Goal: Task Accomplishment & Management: Use online tool/utility

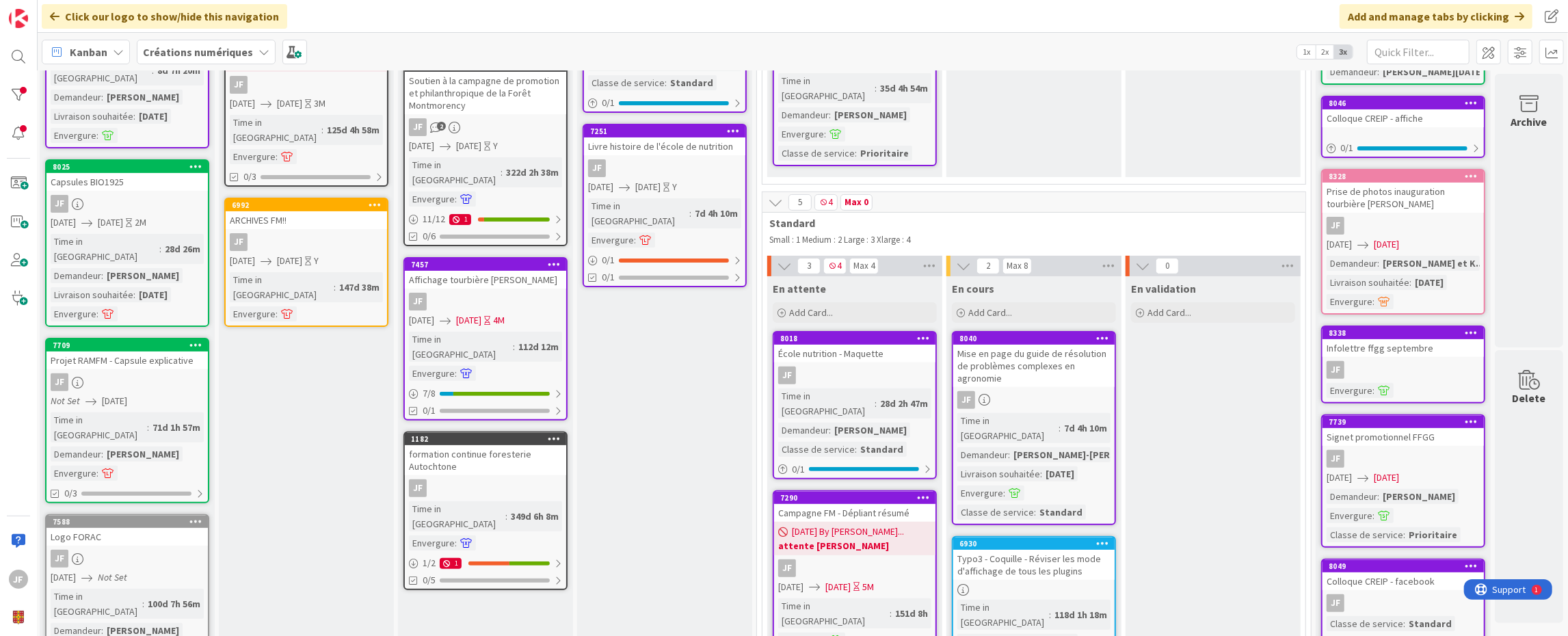
scroll to position [380, 13]
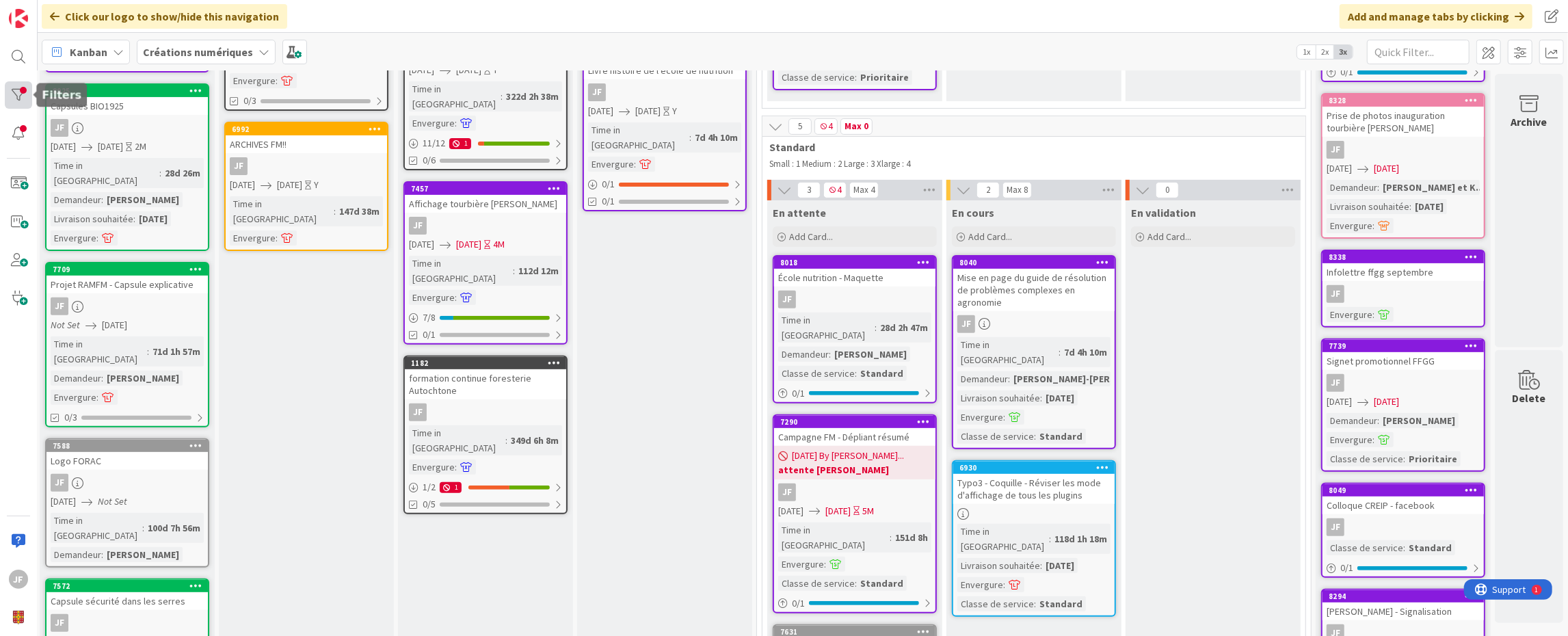
click at [22, 90] on div at bounding box center [19, 95] width 27 height 27
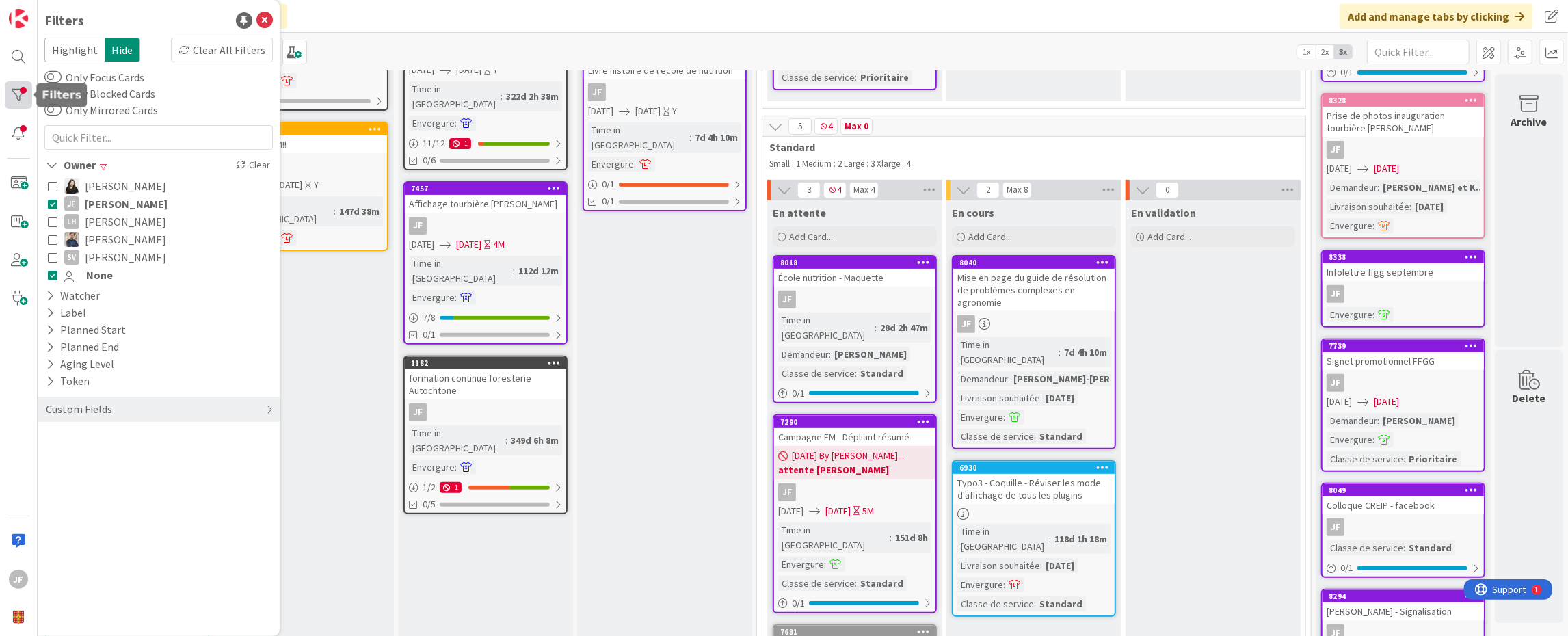
click at [22, 90] on div at bounding box center [19, 95] width 27 height 27
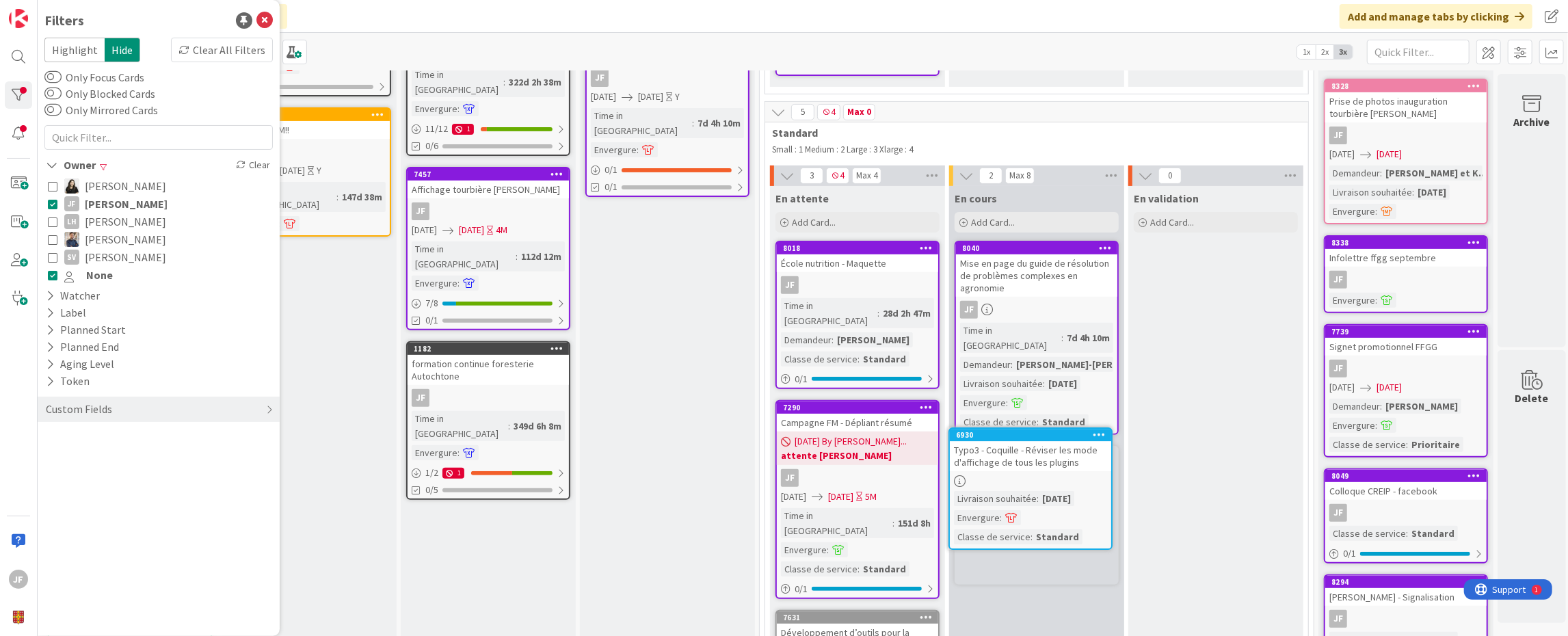
scroll to position [395, 0]
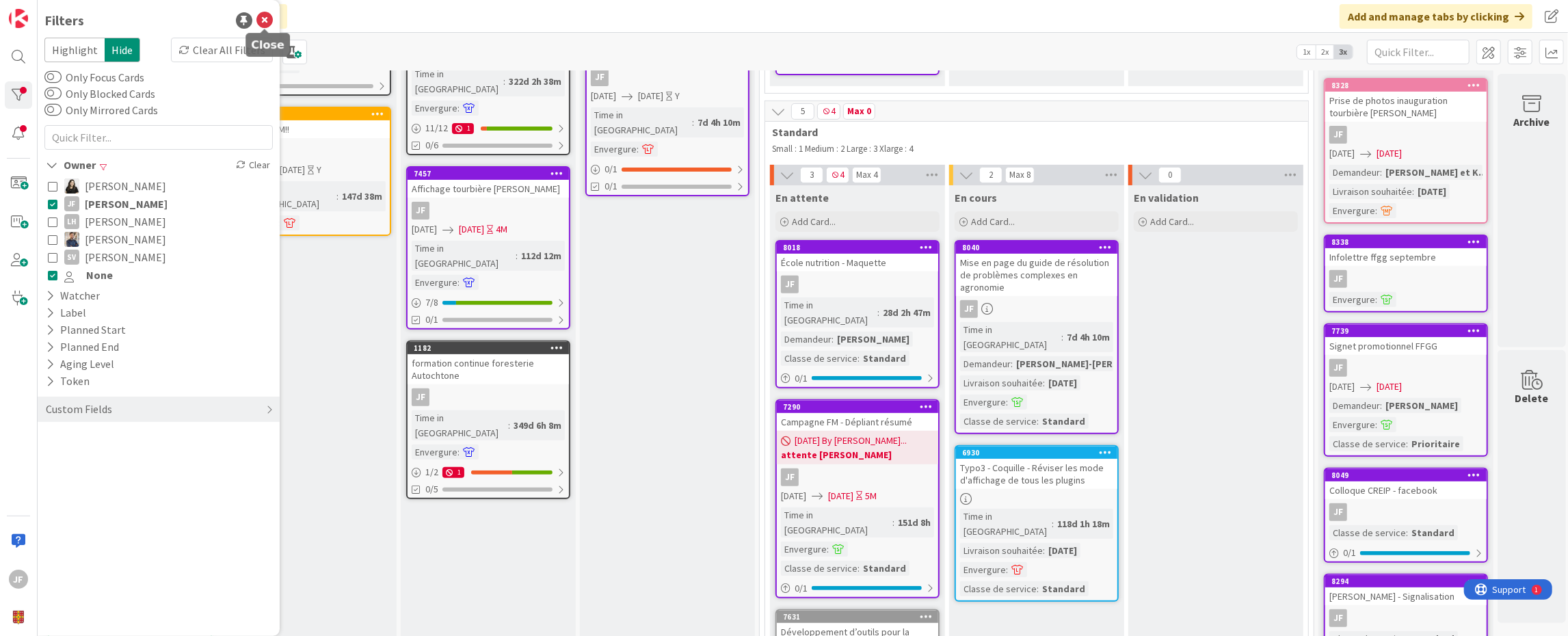
click at [269, 17] on icon at bounding box center [264, 20] width 17 height 17
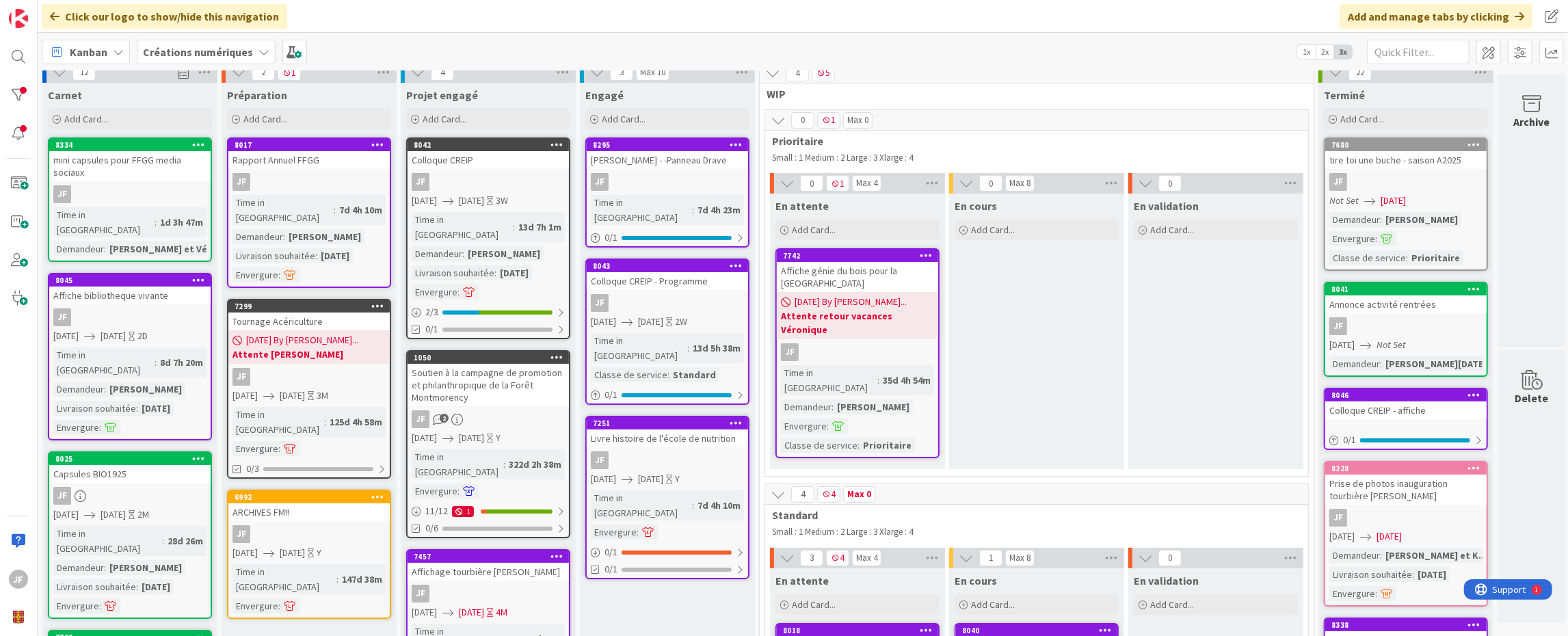
scroll to position [0, 0]
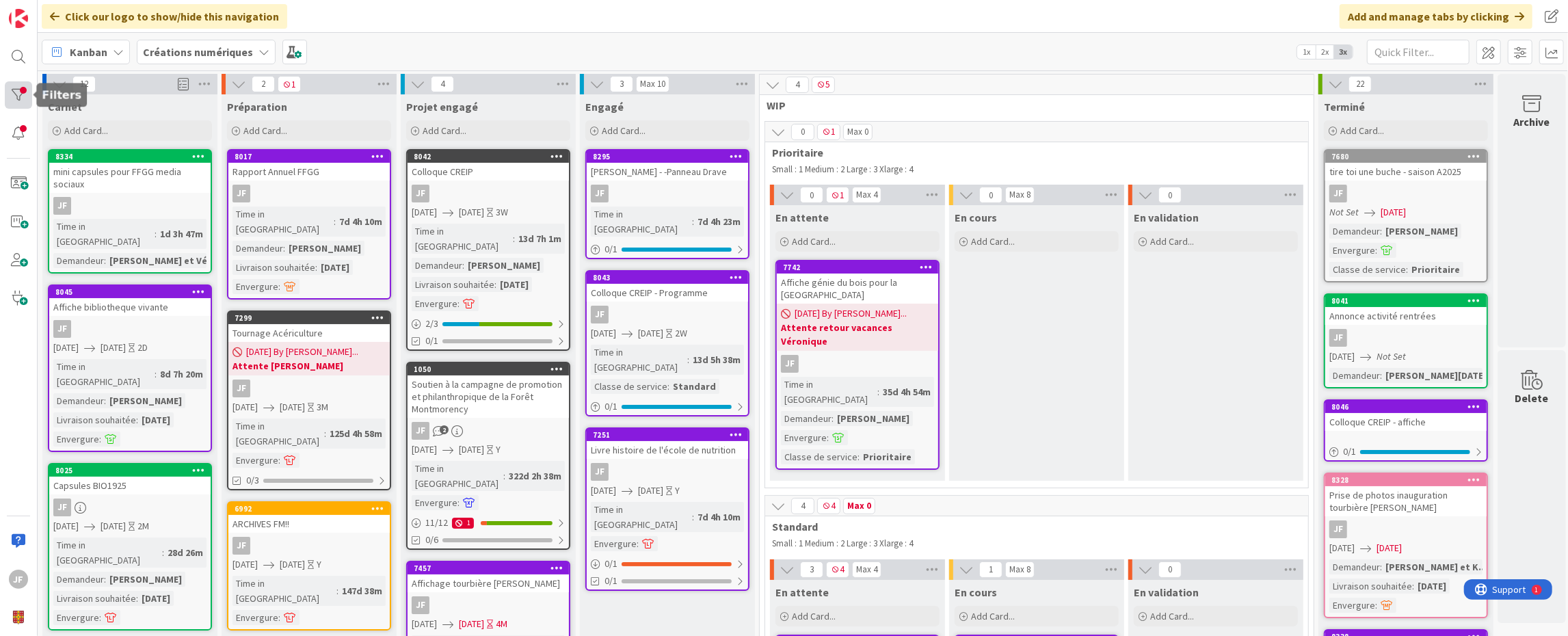
click at [7, 92] on div at bounding box center [19, 95] width 27 height 27
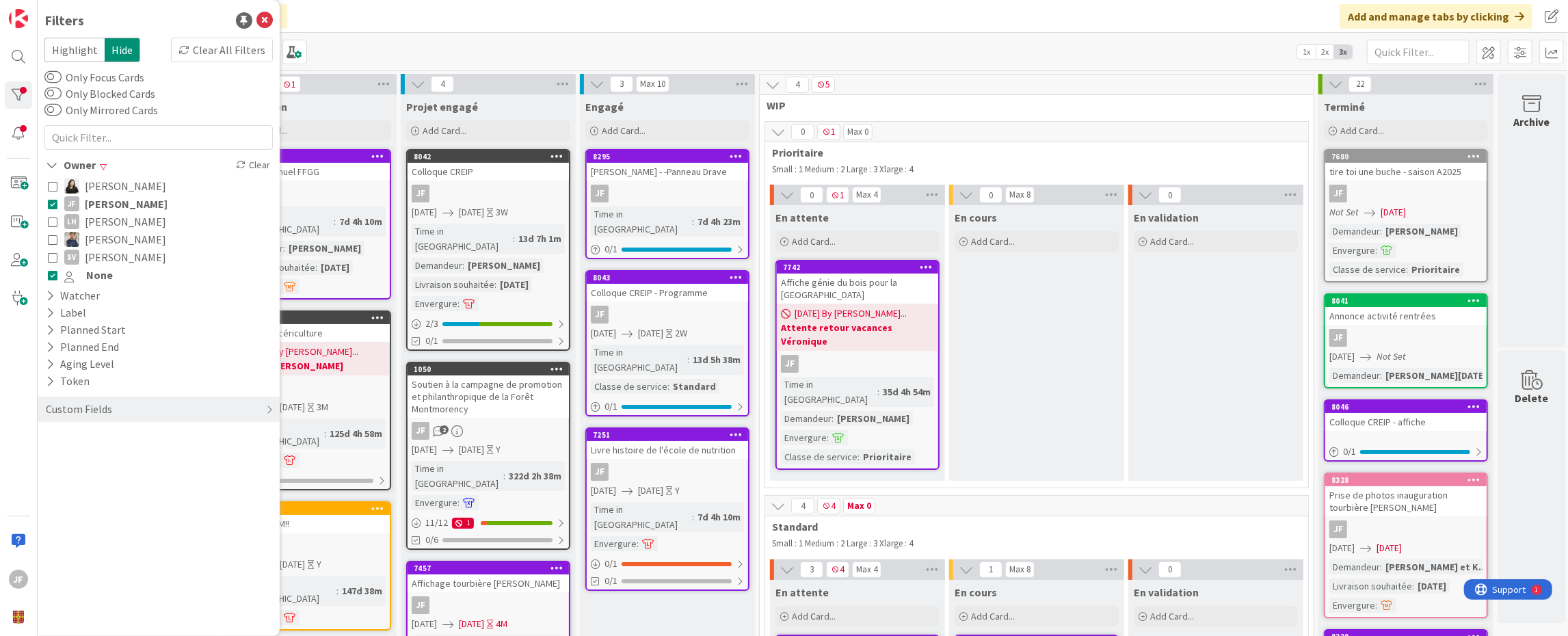
click at [49, 276] on icon at bounding box center [52, 274] width 9 height 9
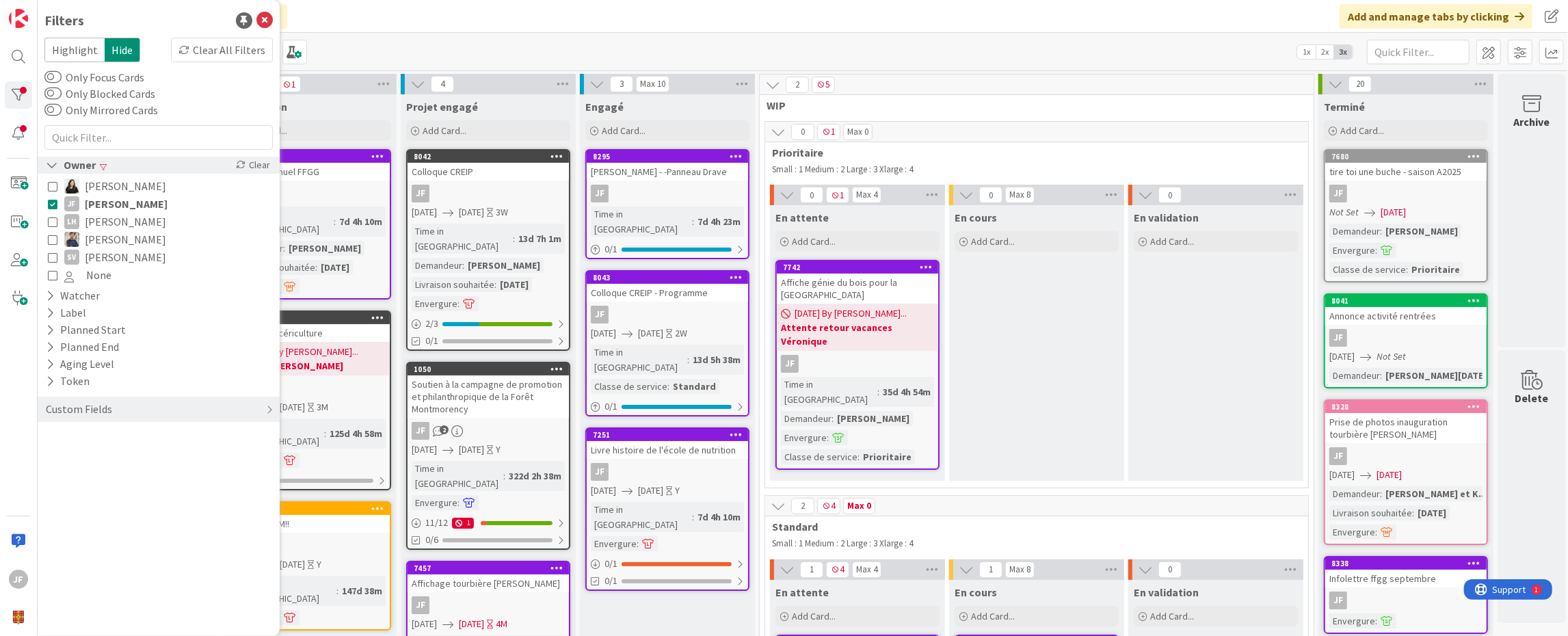
click at [52, 167] on icon at bounding box center [52, 165] width 12 height 11
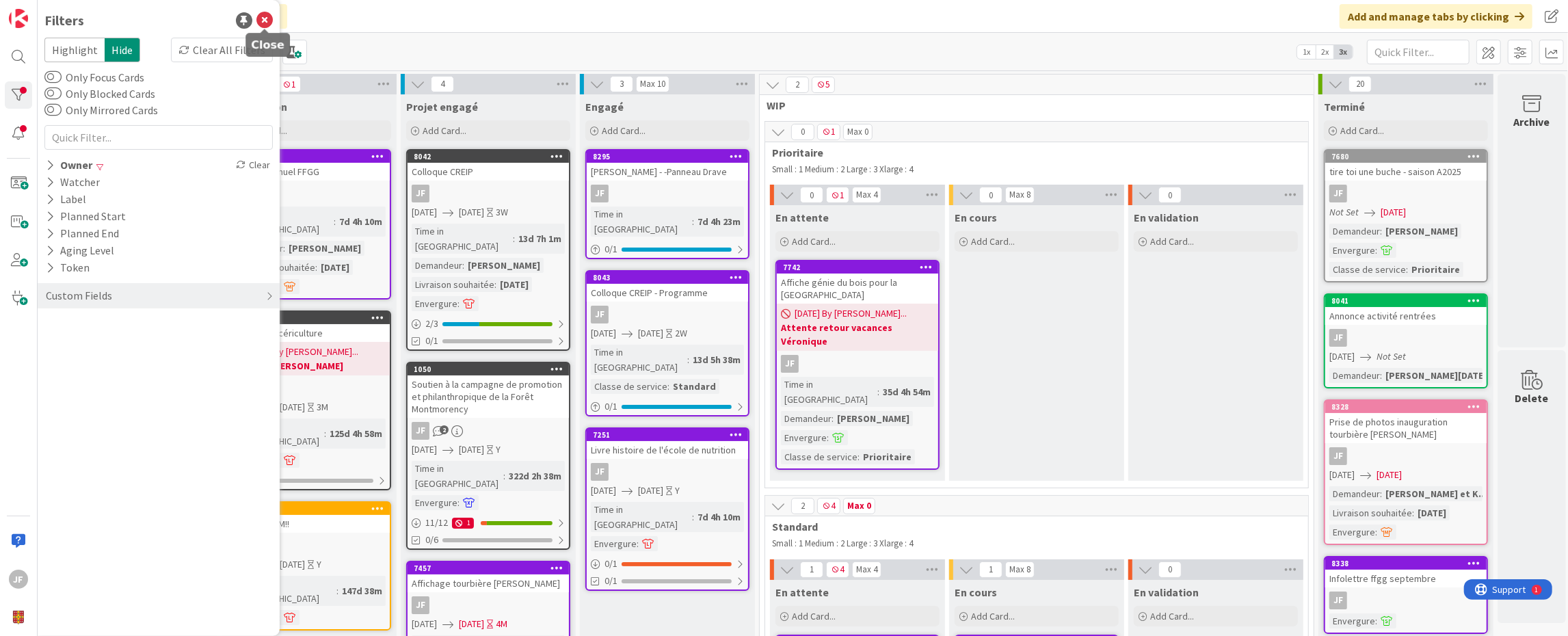
click at [266, 18] on icon at bounding box center [264, 20] width 17 height 17
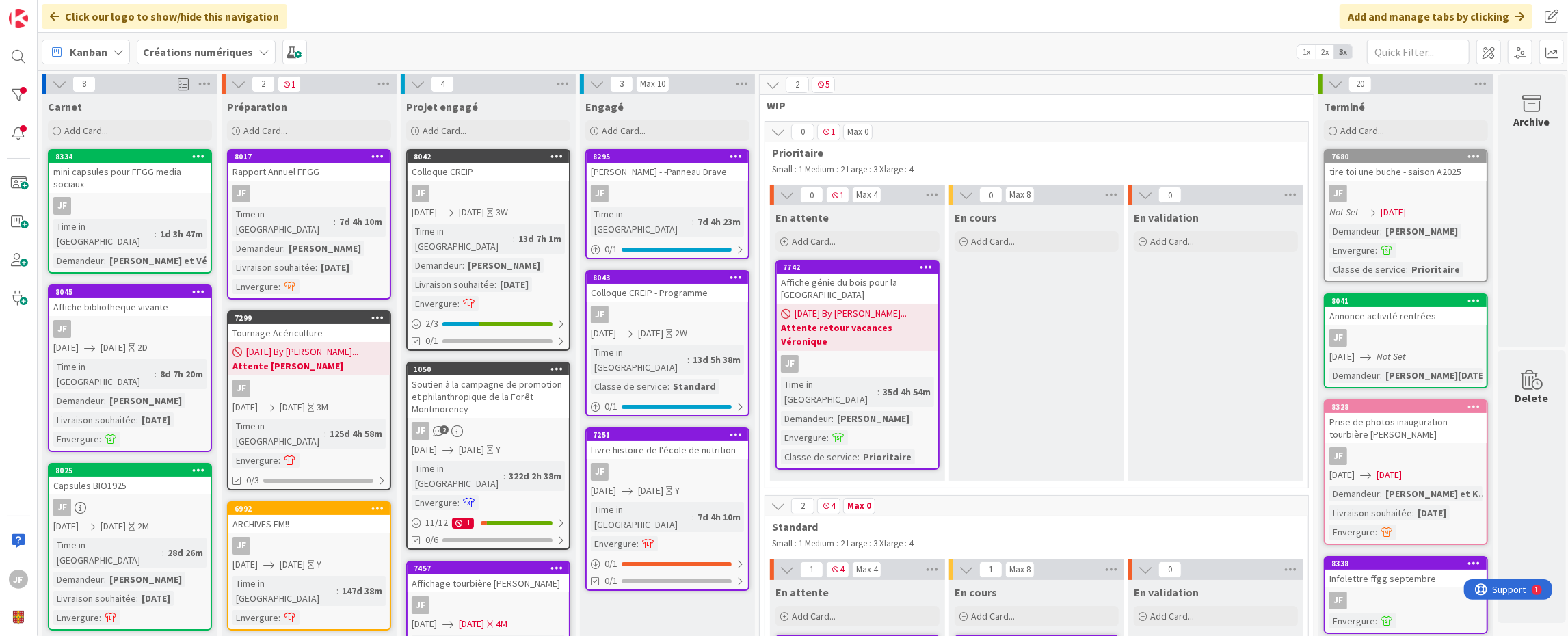
click at [1086, 358] on div "En cours Add Card..." at bounding box center [1037, 343] width 175 height 276
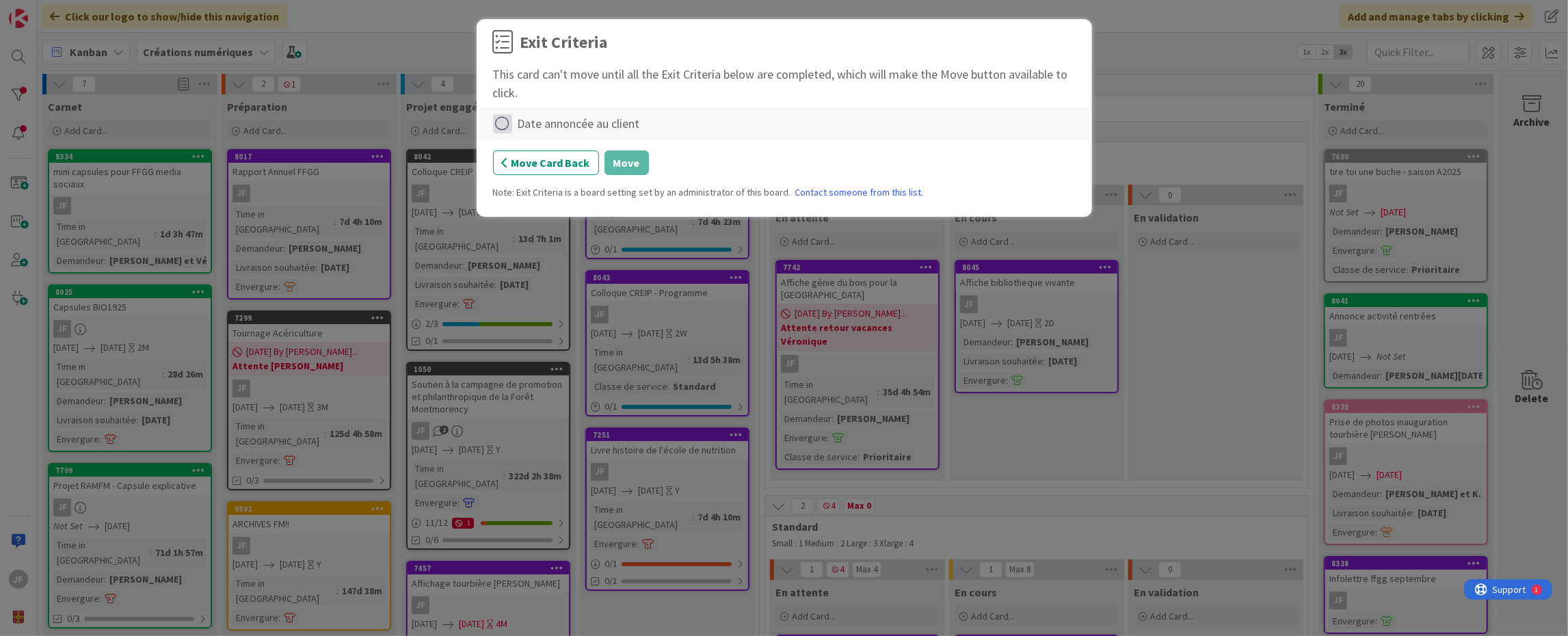
click at [506, 126] on icon at bounding box center [503, 123] width 19 height 19
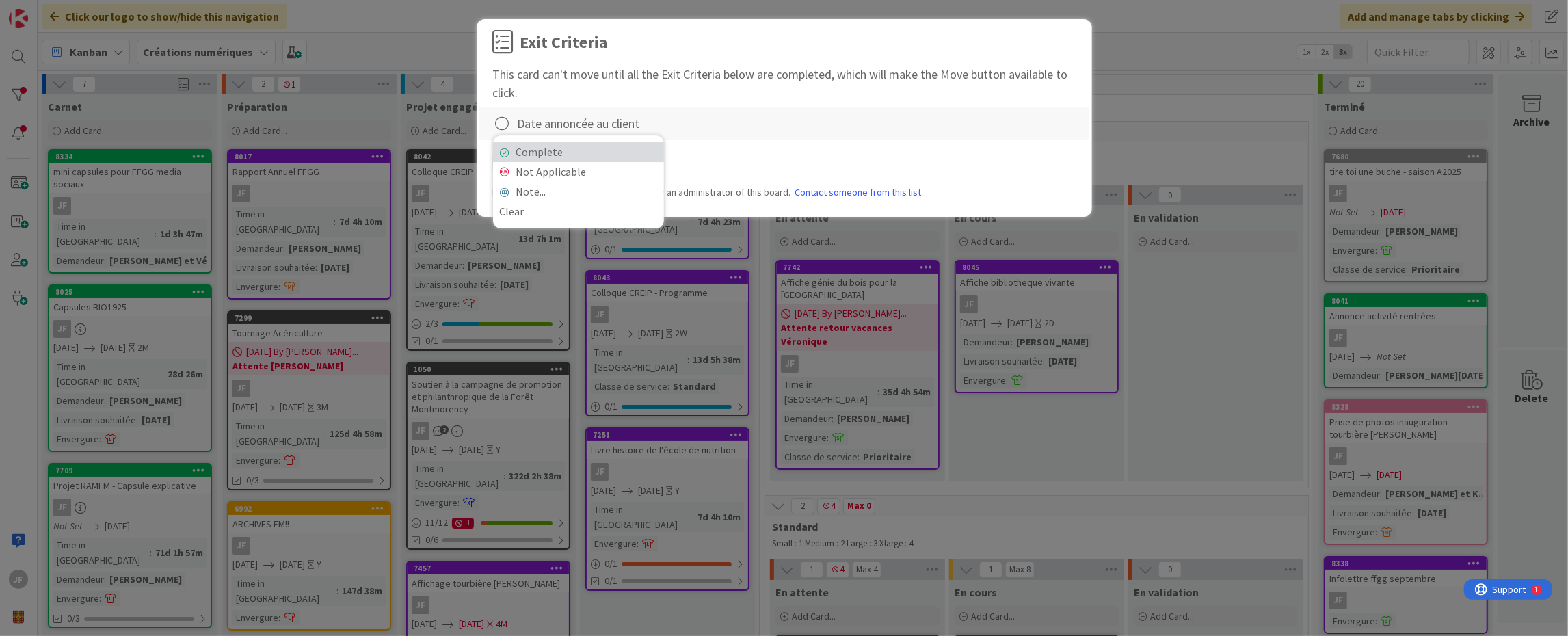
click at [526, 149] on link "Complete" at bounding box center [579, 152] width 171 height 20
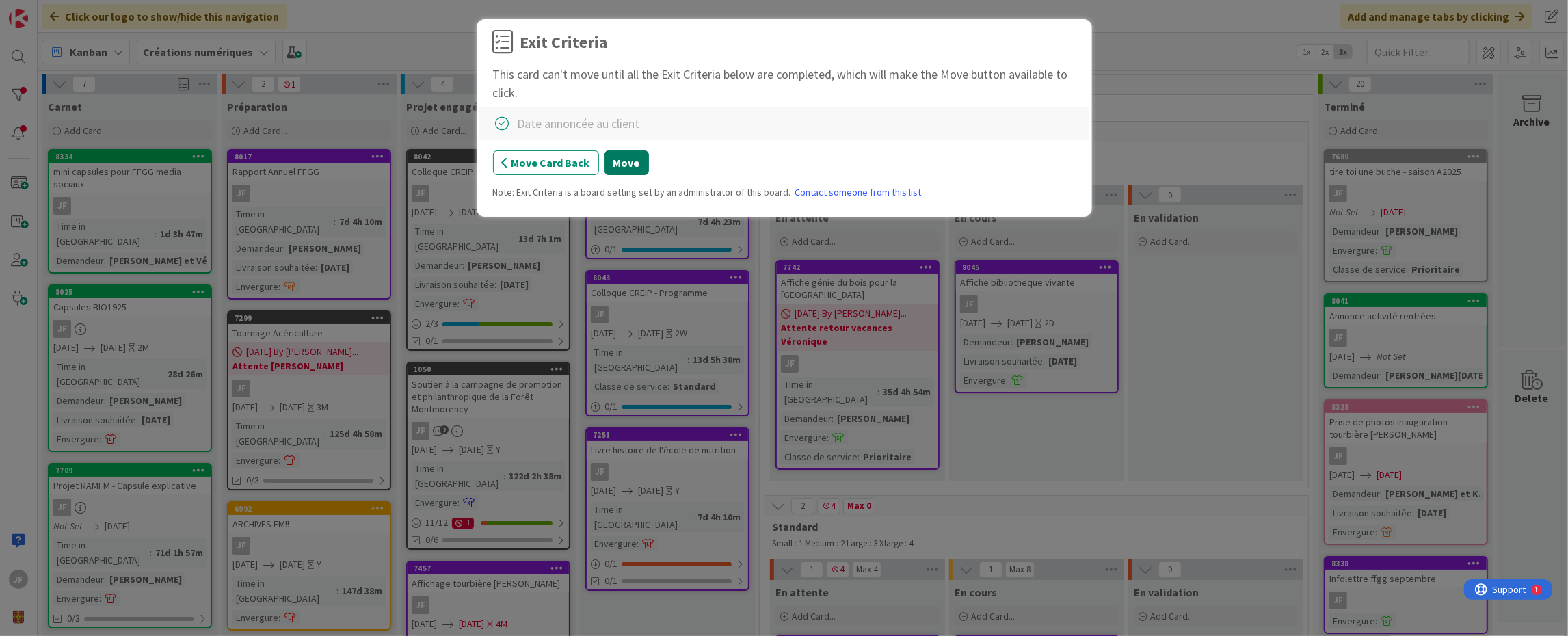
drag, startPoint x: 610, startPoint y: 156, endPoint x: 616, endPoint y: 156, distance: 6.0
click at [610, 156] on button "Move" at bounding box center [627, 163] width 45 height 24
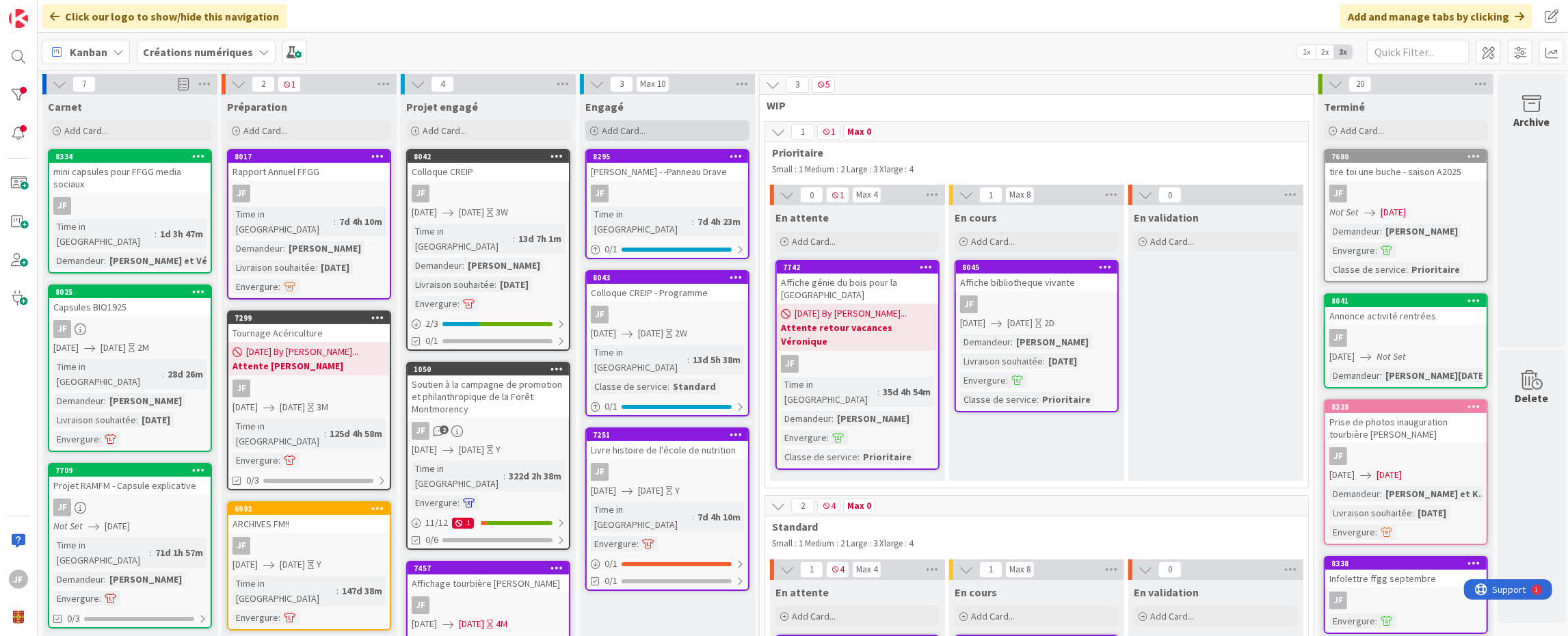
click at [657, 136] on div "Add Card..." at bounding box center [667, 131] width 164 height 21
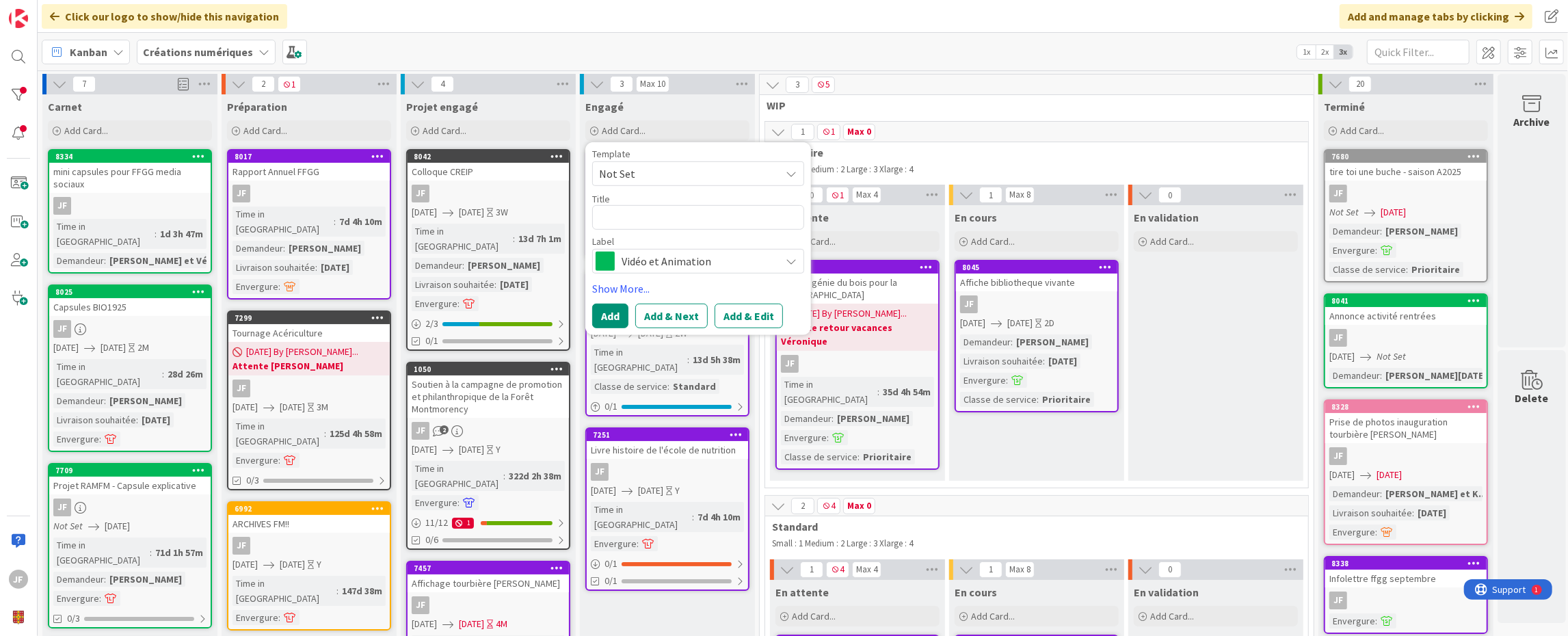
click at [694, 258] on span "Vidéo et Animation" at bounding box center [697, 261] width 151 height 19
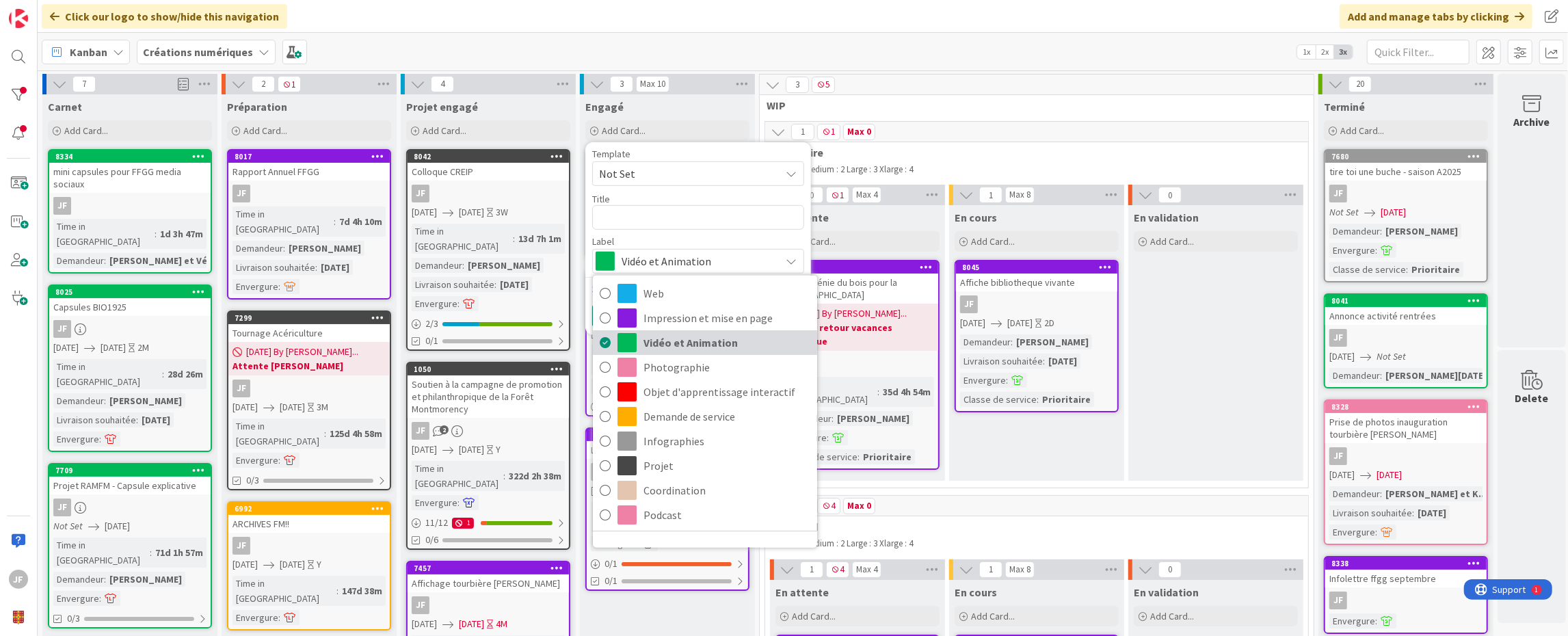
click at [686, 338] on span "Vidéo et Animation" at bounding box center [727, 342] width 167 height 21
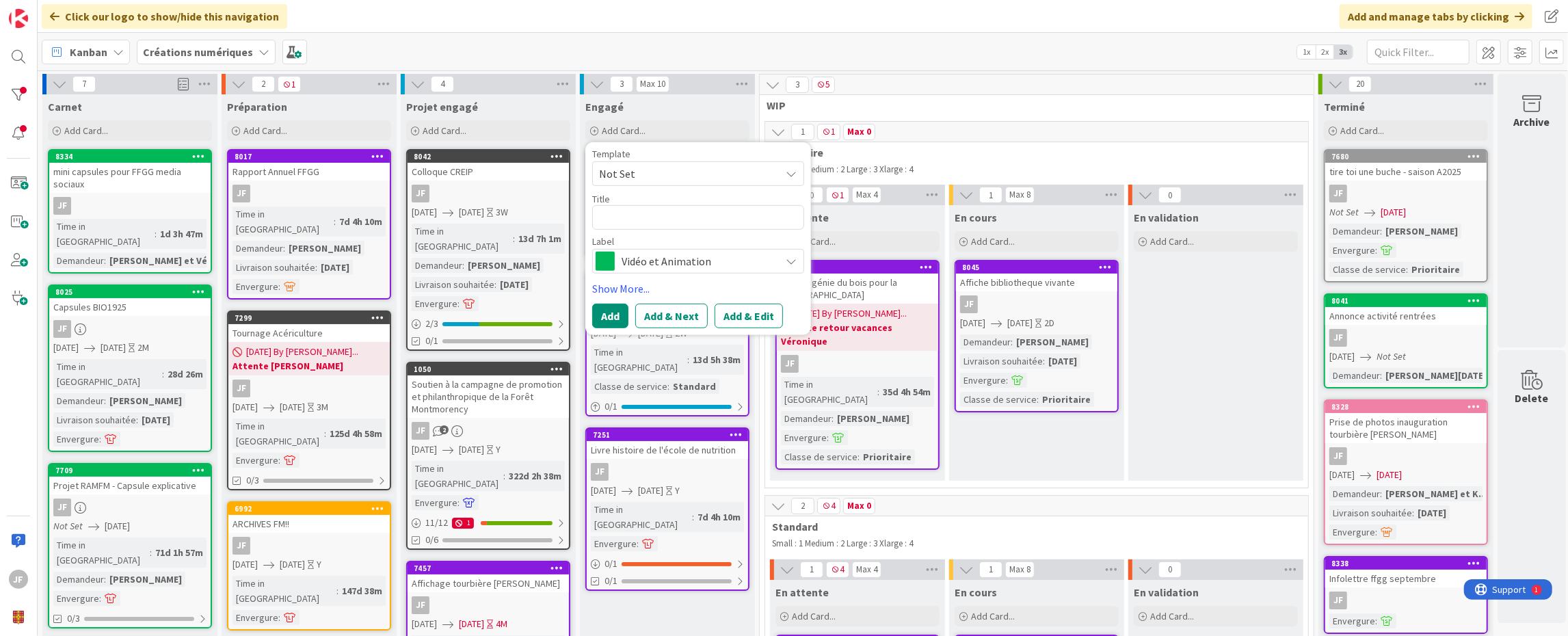
drag, startPoint x: 653, startPoint y: 264, endPoint x: 653, endPoint y: 251, distance: 13.0
click at [654, 264] on span "Vidéo et Animation" at bounding box center [697, 261] width 151 height 19
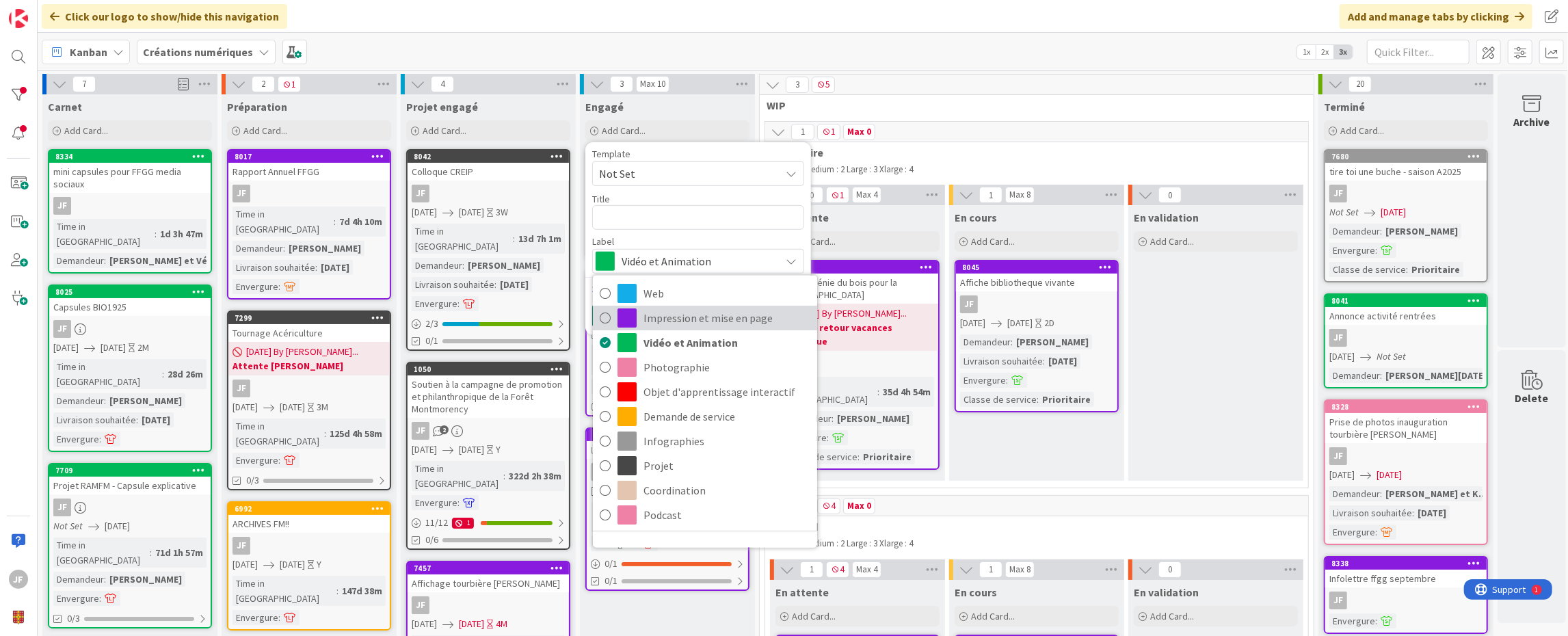
click at [669, 317] on span "Impression et mise en page" at bounding box center [727, 318] width 167 height 21
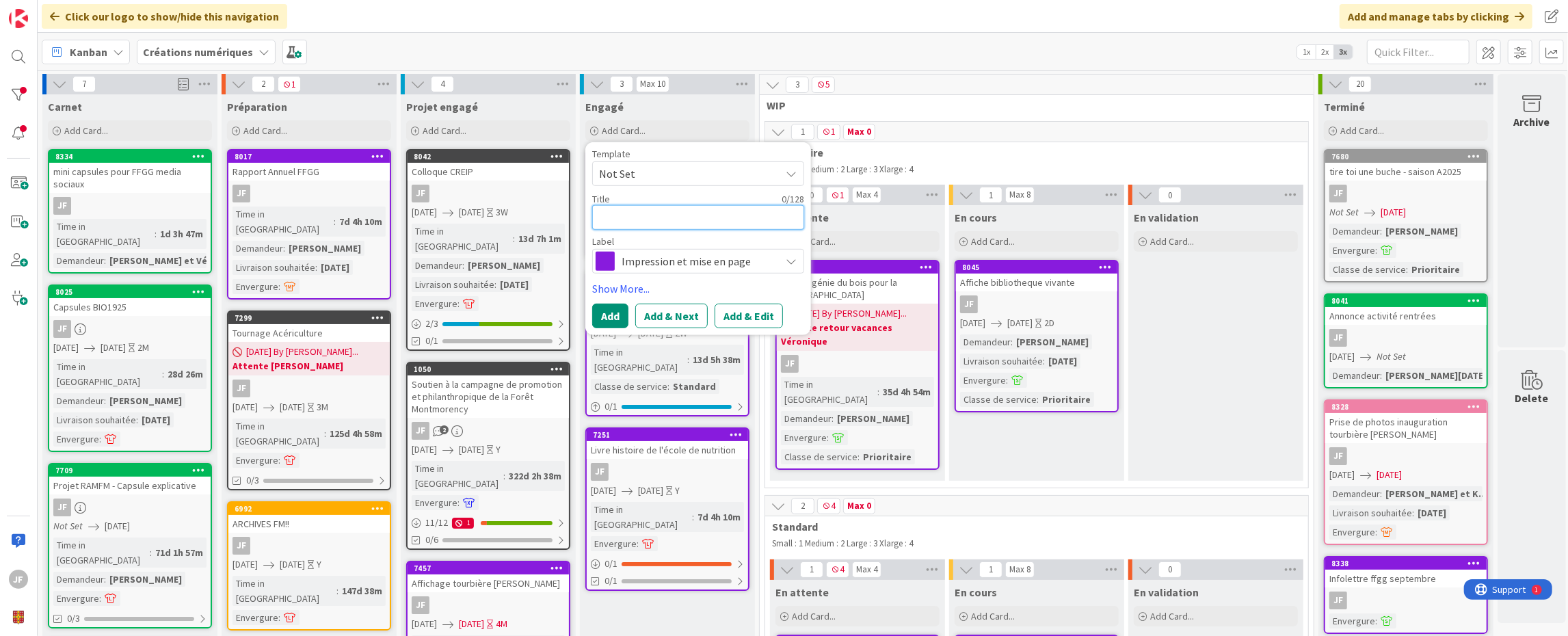
click at [630, 215] on textarea at bounding box center [698, 218] width 212 height 24
type textarea "x"
type textarea "A"
type textarea "x"
type textarea "Af"
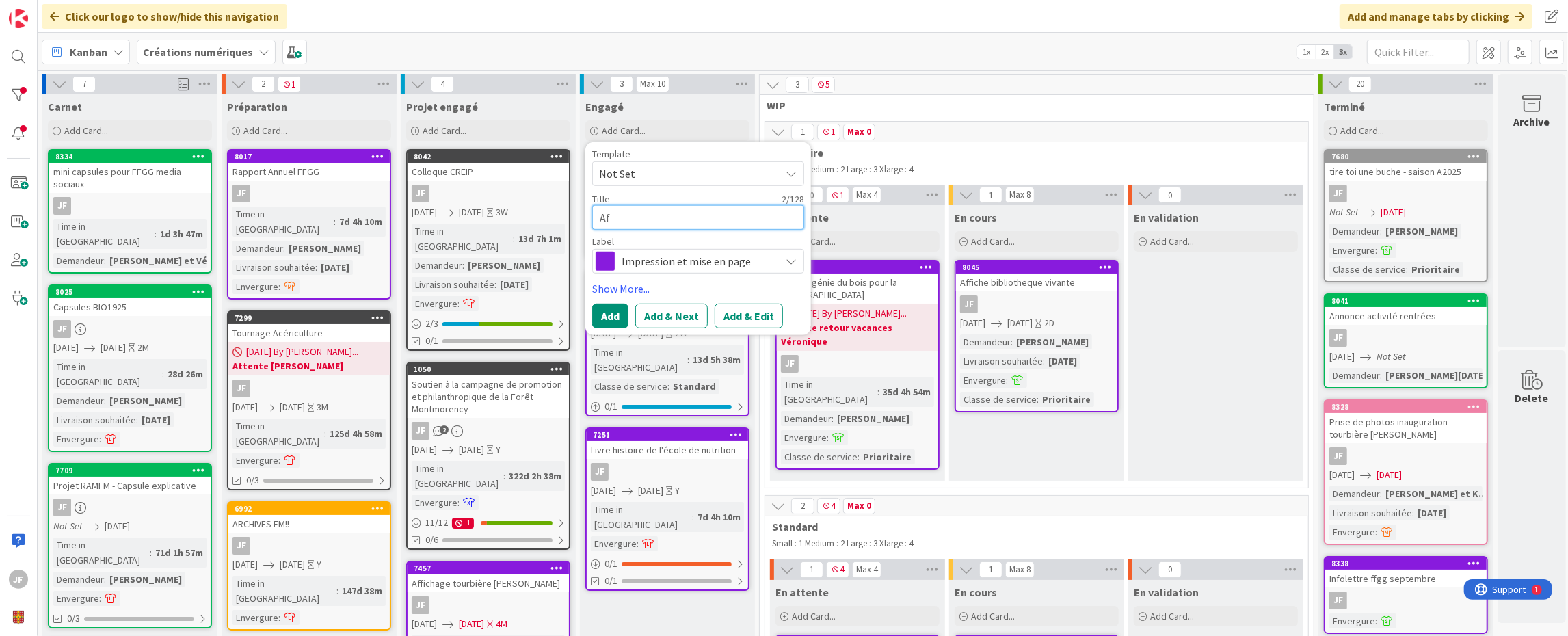
type textarea "x"
type textarea "Aff"
type textarea "x"
type textarea "Affi"
type textarea "x"
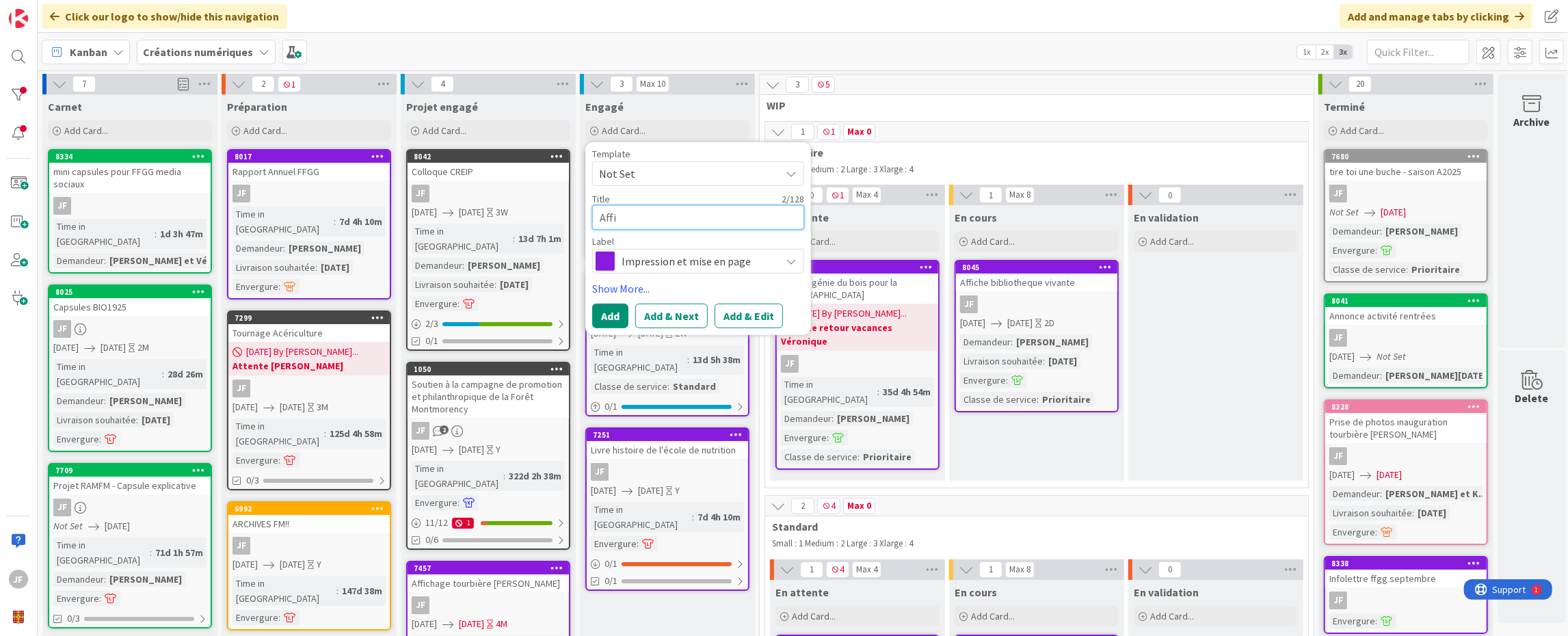
type textarea "Affic"
type textarea "x"
type textarea "Affich"
type textarea "x"
type textarea "Affiche"
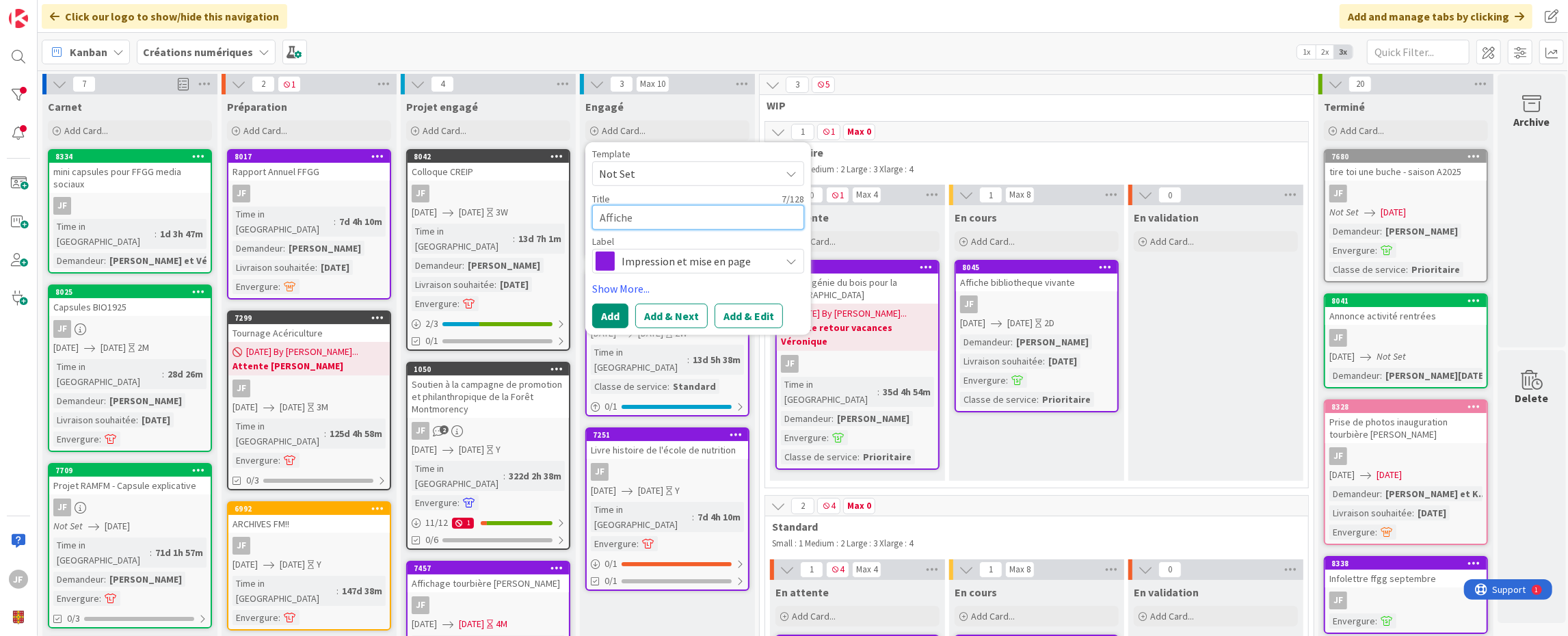
type textarea "x"
type textarea "Affiche"
type textarea "x"
type textarea "Affiche m"
type textarea "x"
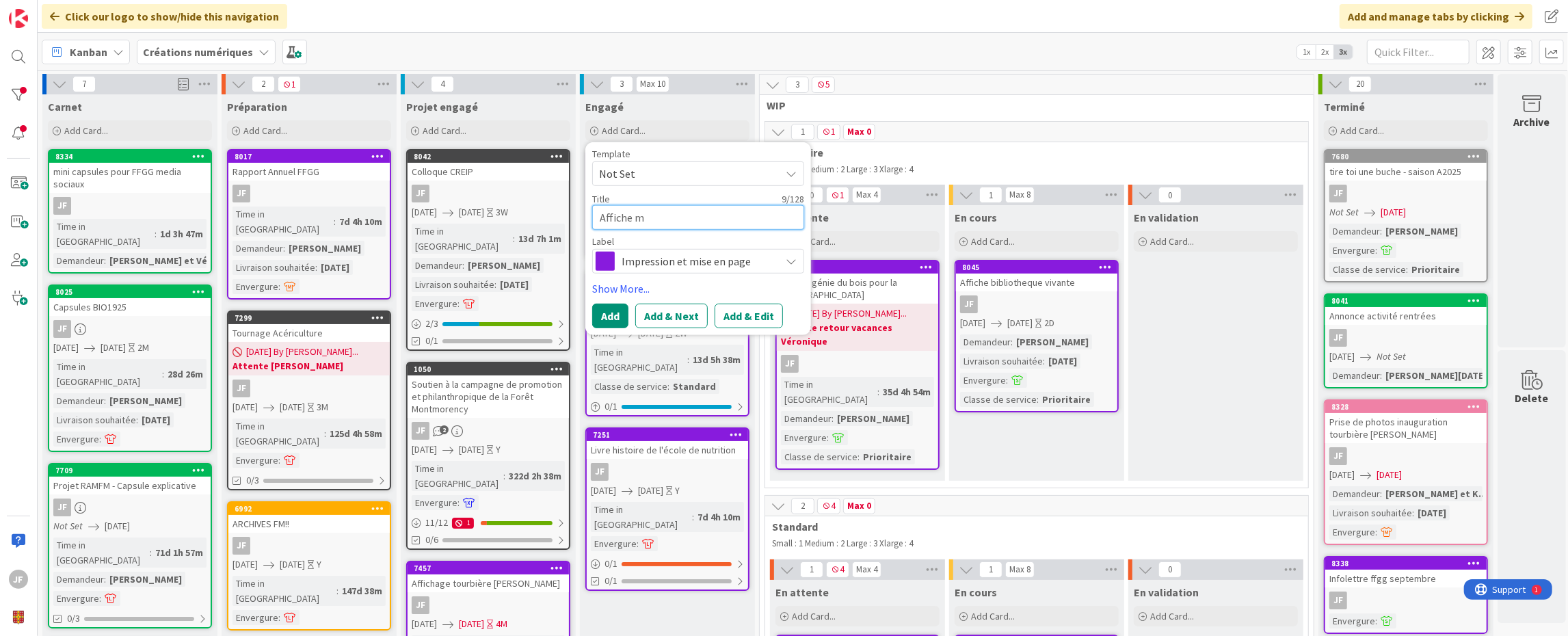
type textarea "Affiche"
type textarea "x"
type textarea "Affiche n"
type textarea "x"
type textarea "Affiche nu"
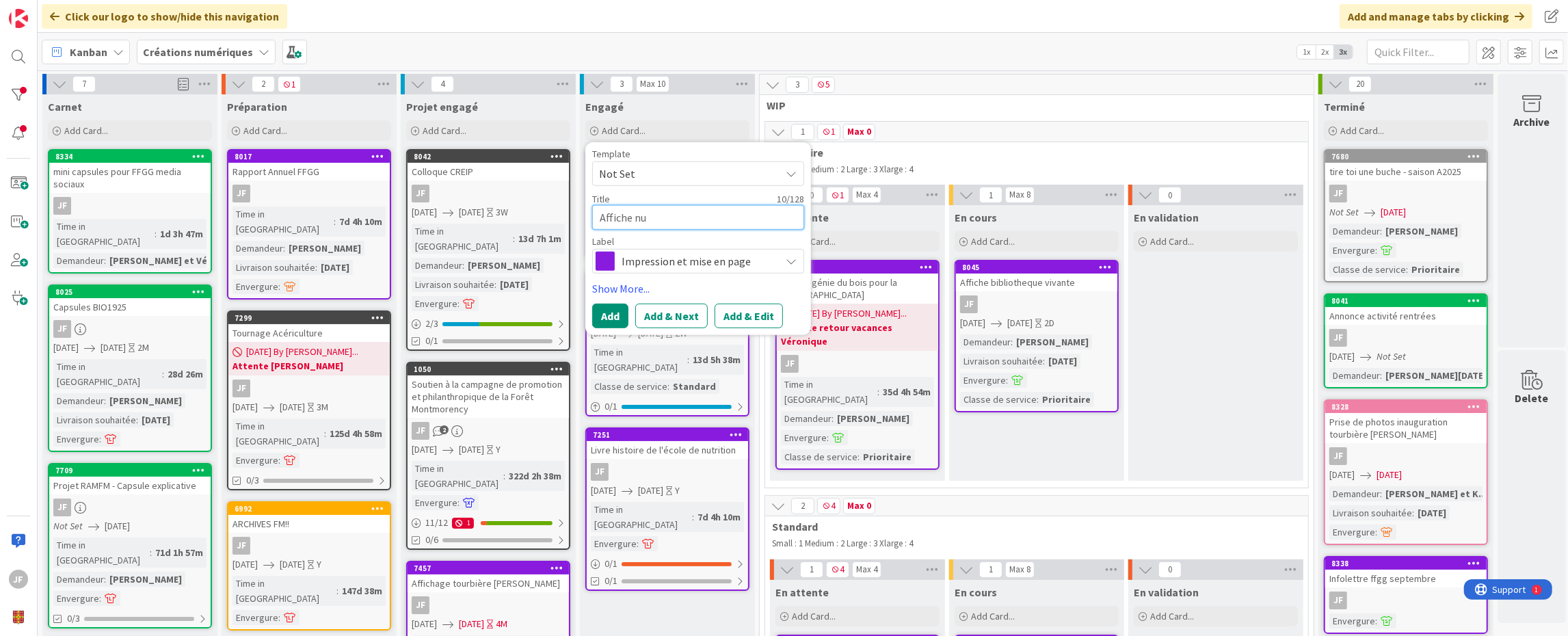
type textarea "x"
type textarea "Affiche num"
type textarea "x"
type textarea "Affiche numé"
type textarea "x"
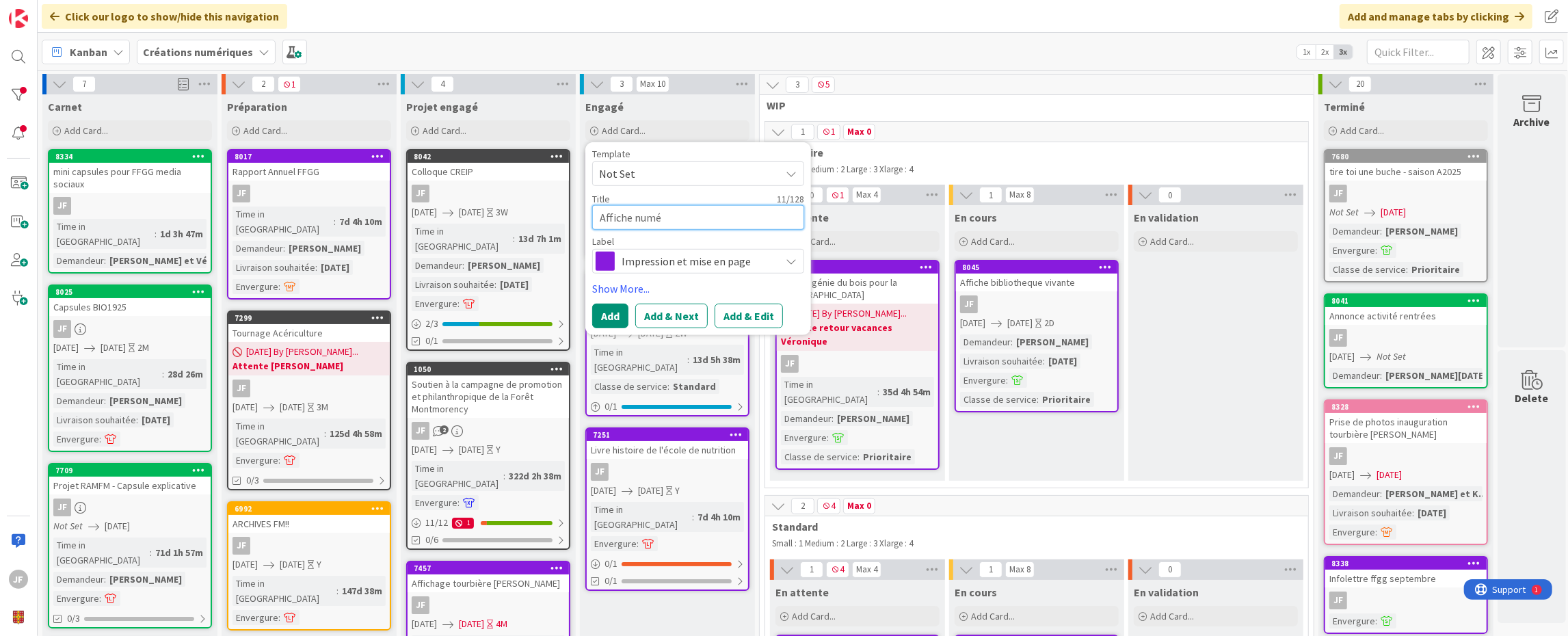
type textarea "Affiche numér"
type textarea "x"
type textarea "Affiche numéri"
type textarea "x"
type textarea "Affiche numériq"
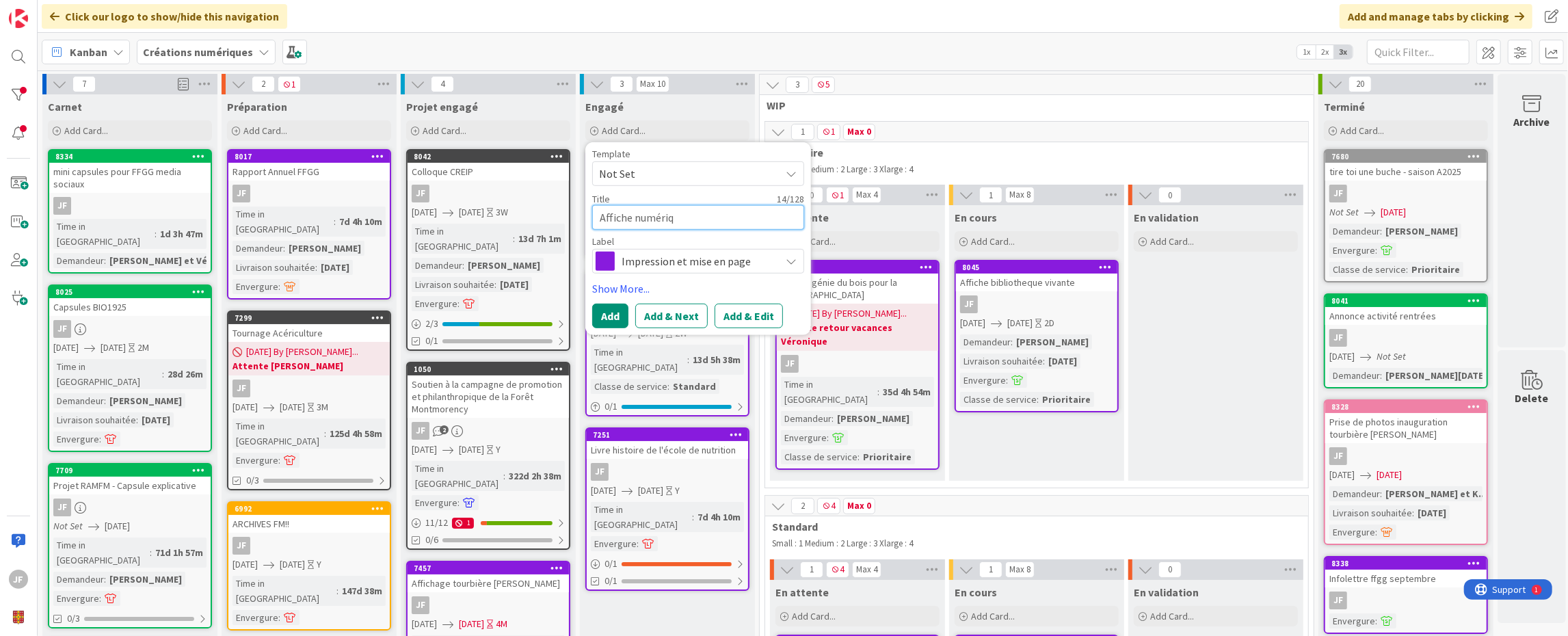
type textarea "x"
type textarea "Affiche numériqu"
type textarea "x"
type textarea "Affiche numérique"
type textarea "x"
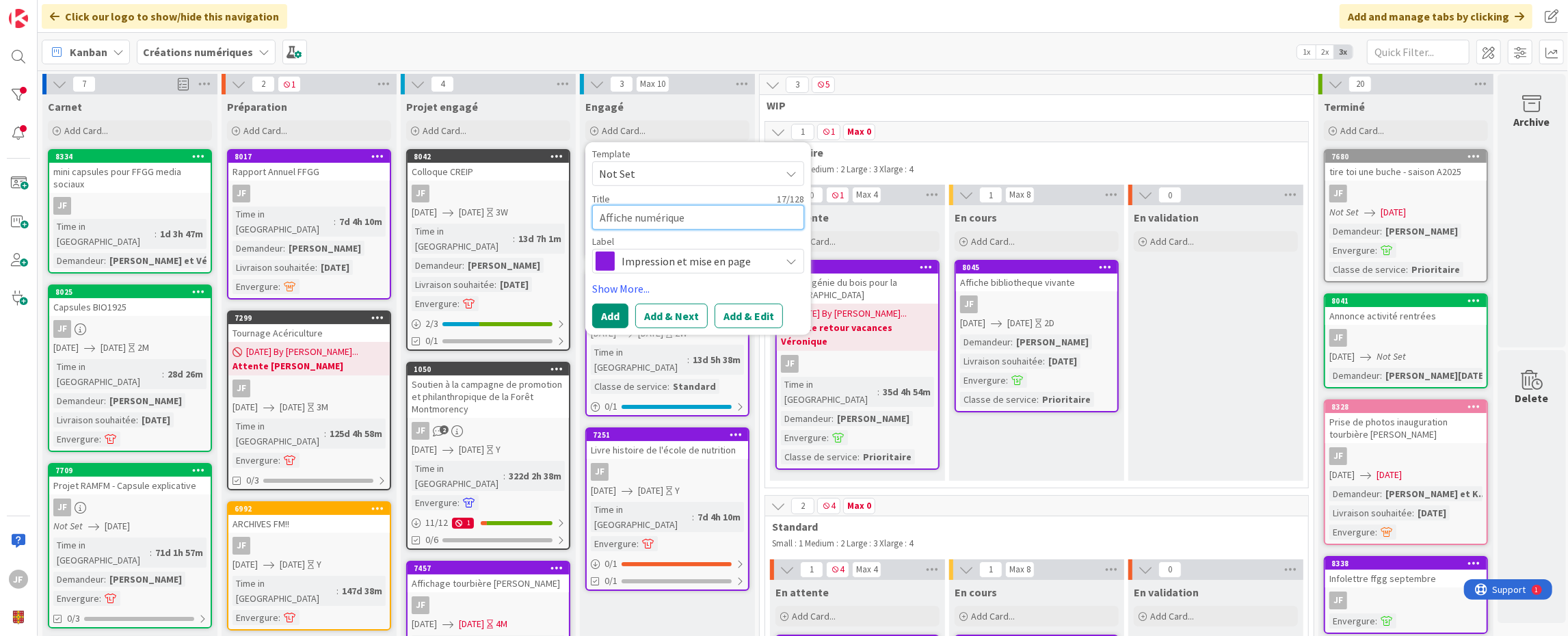
type textarea "Affiche numérique"
type textarea "x"
type textarea "Affiche numérique p"
type textarea "x"
type textarea "Affiche numérique po"
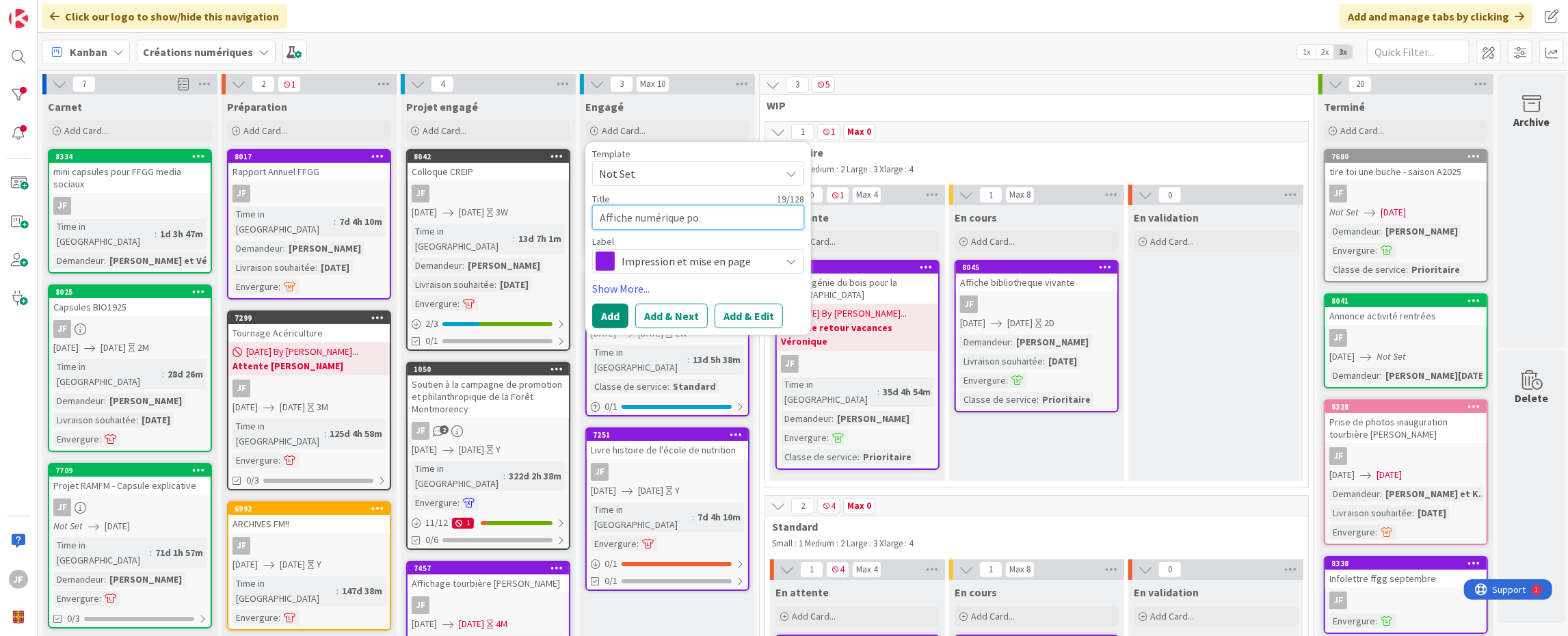
type textarea "x"
type textarea "Affiche numérique pou"
type textarea "x"
type textarea "Affiche numérique pour"
type textarea "x"
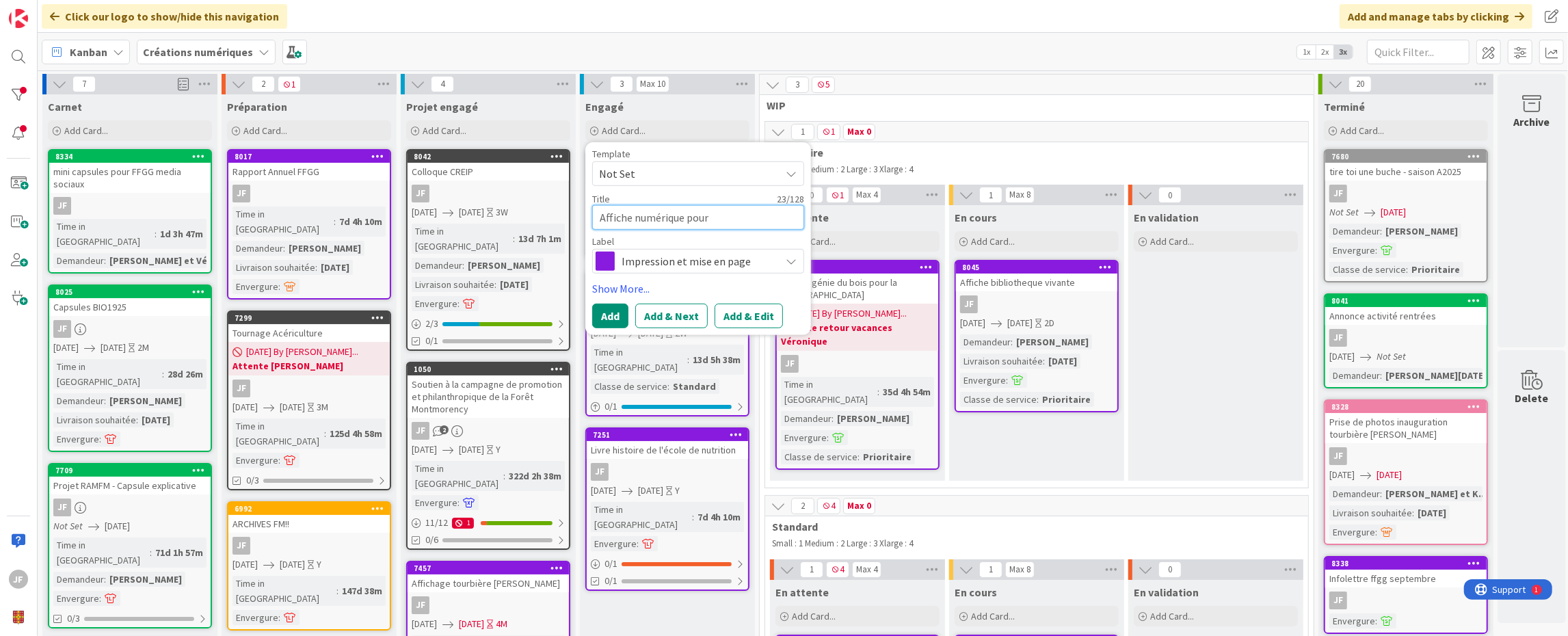
type textarea "Affiche numérique pour"
click at [780, 257] on div "Impression et mise en page" at bounding box center [698, 261] width 212 height 24
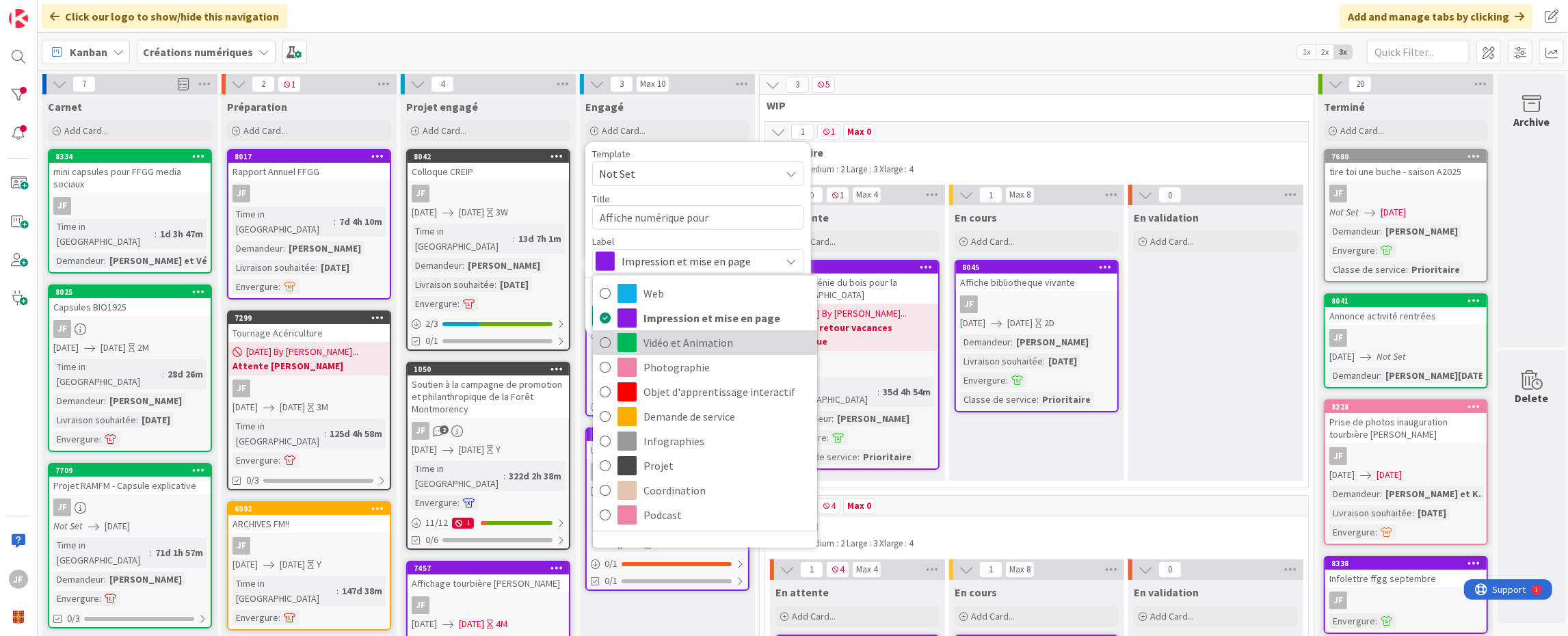
click at [735, 340] on span "Vidéo et Animation" at bounding box center [727, 342] width 167 height 21
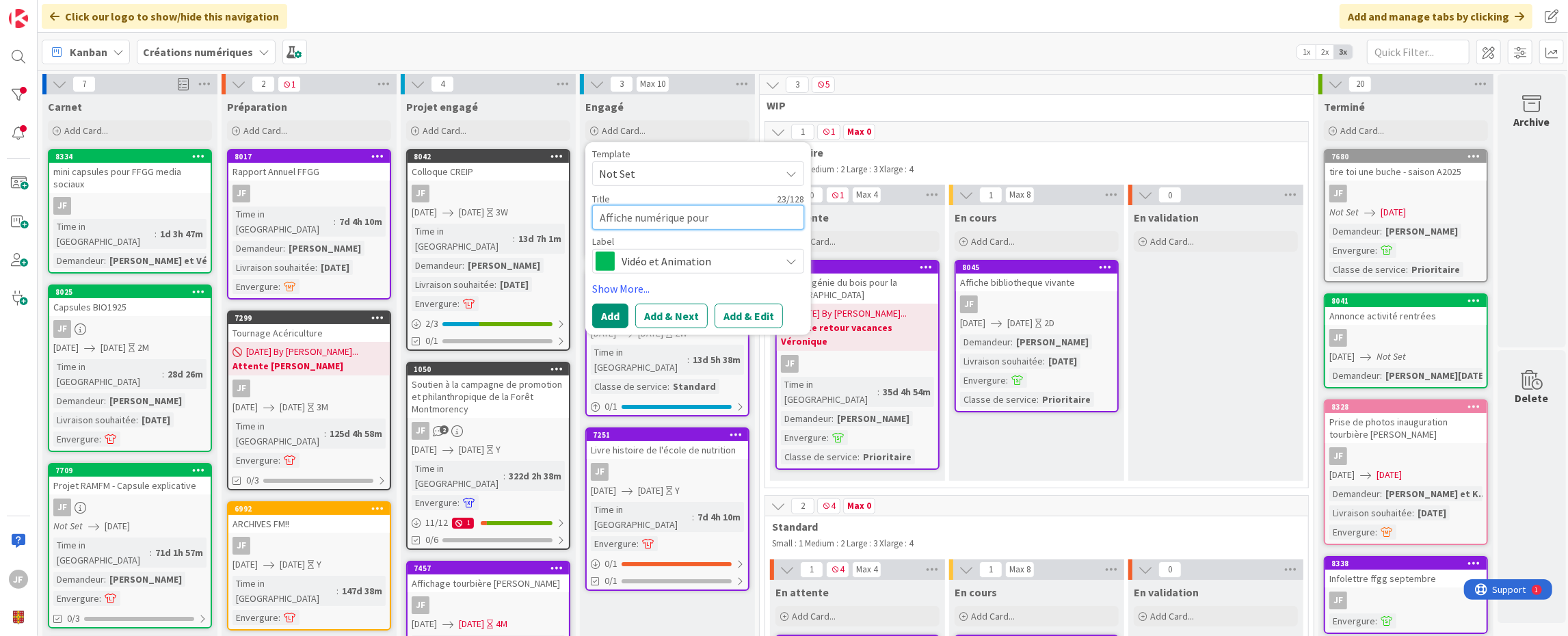
click at [732, 220] on textarea "Affiche numérique pour" at bounding box center [698, 218] width 212 height 24
type textarea "x"
type textarea "Affiche numérique pour F"
type textarea "x"
type textarea "Affiche numérique pour FM"
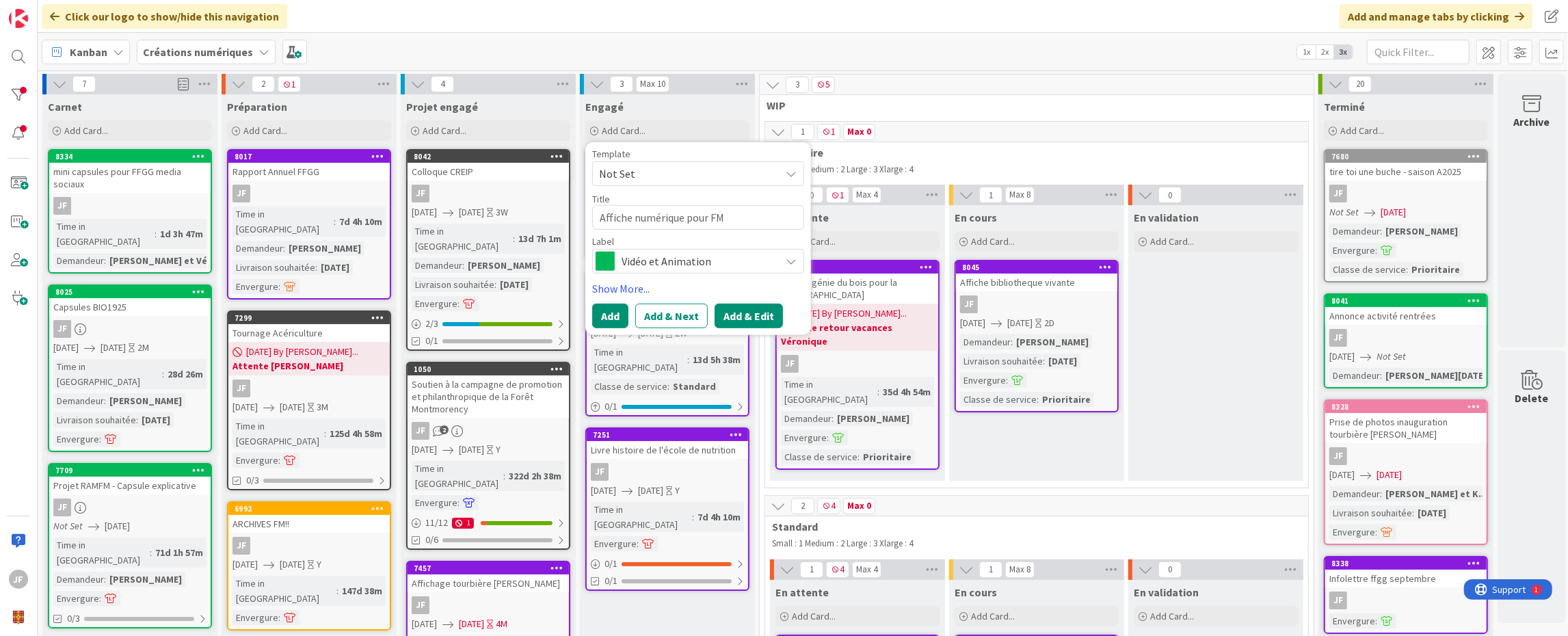
click at [733, 310] on button "Add & Edit" at bounding box center [748, 316] width 68 height 24
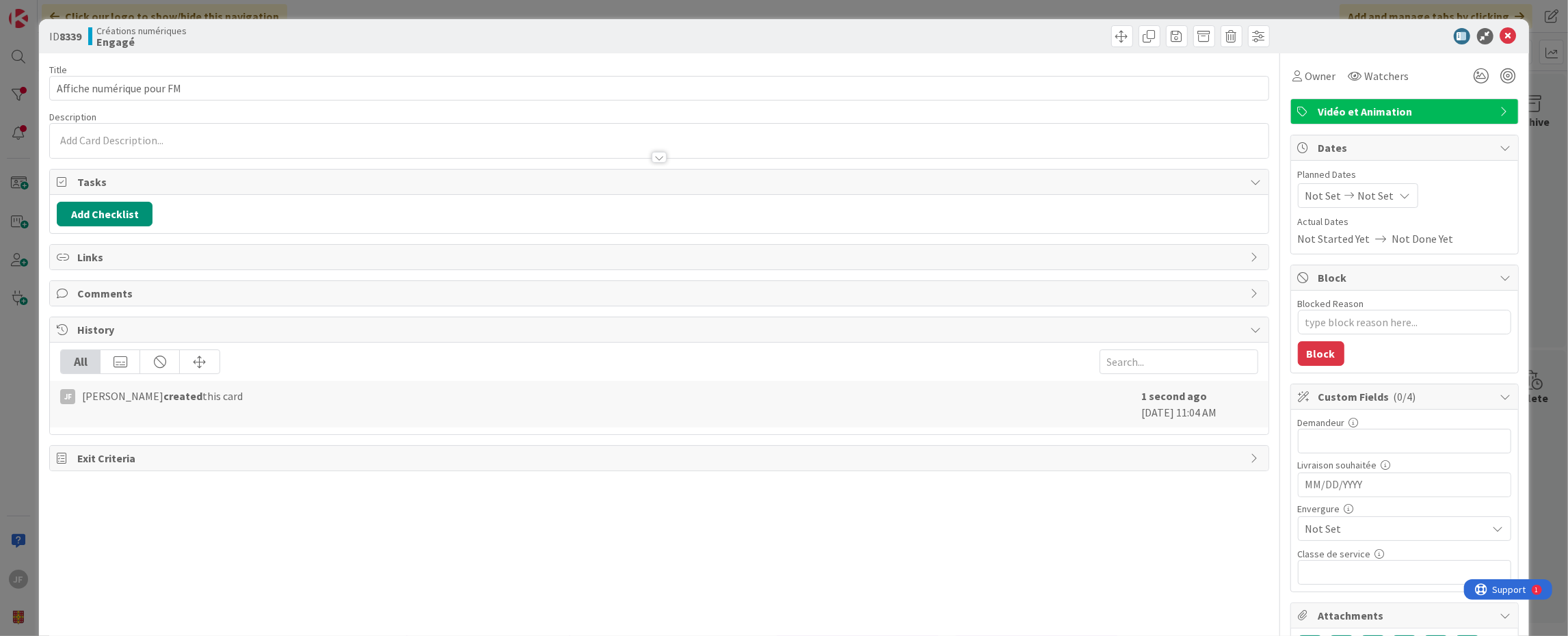
click at [1348, 528] on span "Not Set" at bounding box center [1393, 528] width 175 height 19
click at [1344, 444] on span "Moyen" at bounding box center [1423, 447] width 159 height 21
click at [1314, 75] on span "Owner" at bounding box center [1320, 75] width 31 height 17
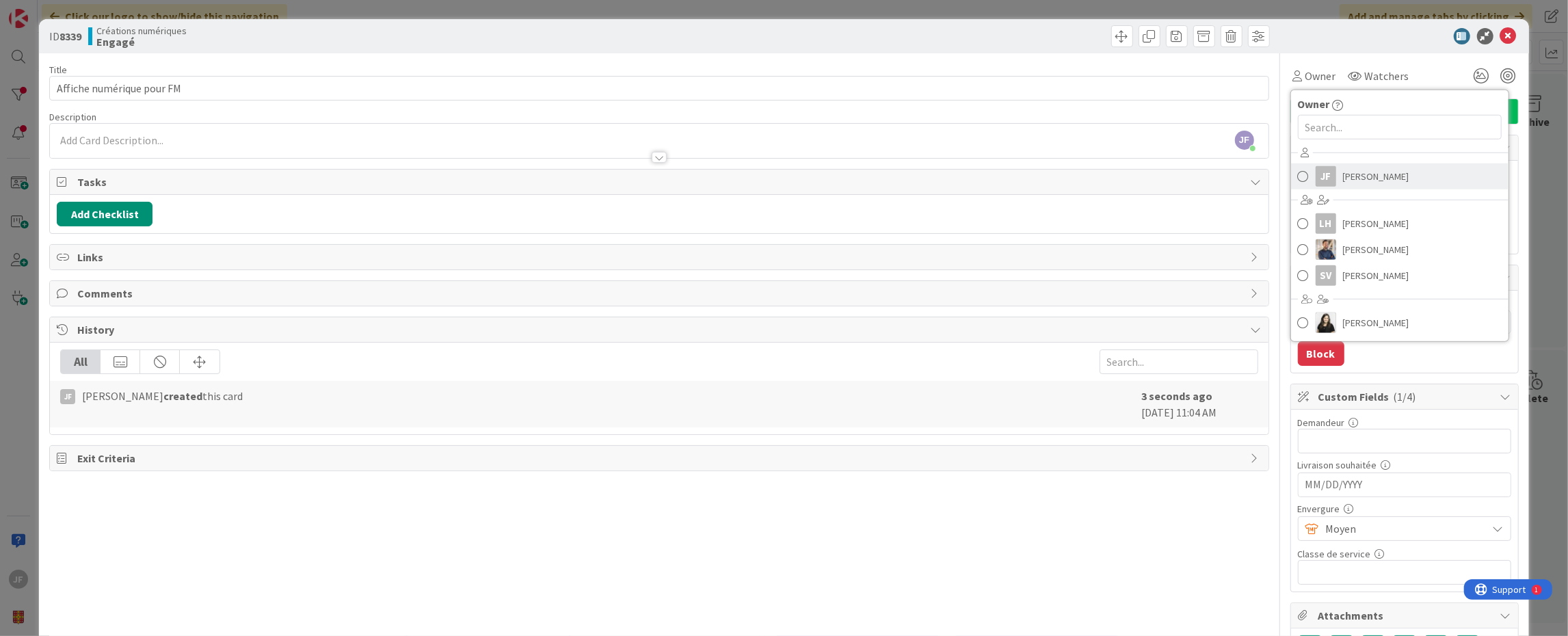
click at [1343, 172] on span "[PERSON_NAME]" at bounding box center [1376, 176] width 66 height 21
type textarea "x"
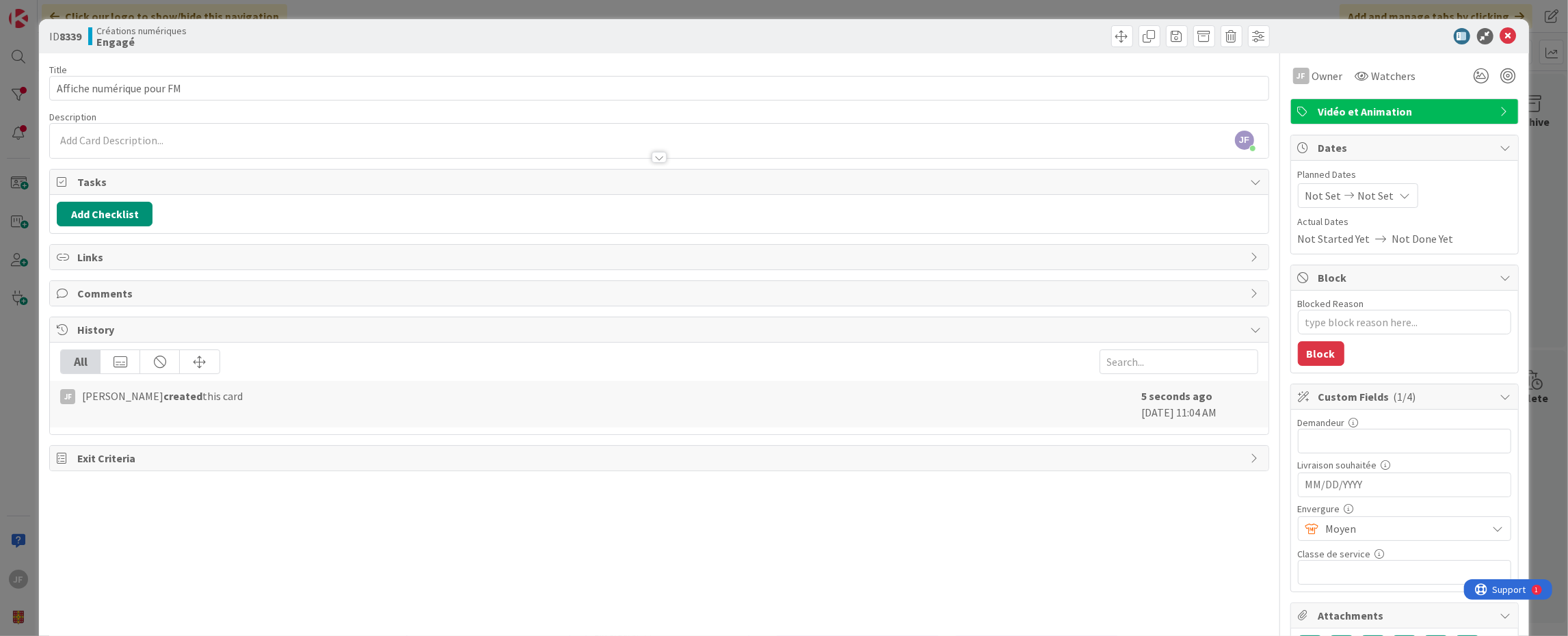
click at [1318, 193] on span "Not Set" at bounding box center [1323, 195] width 36 height 17
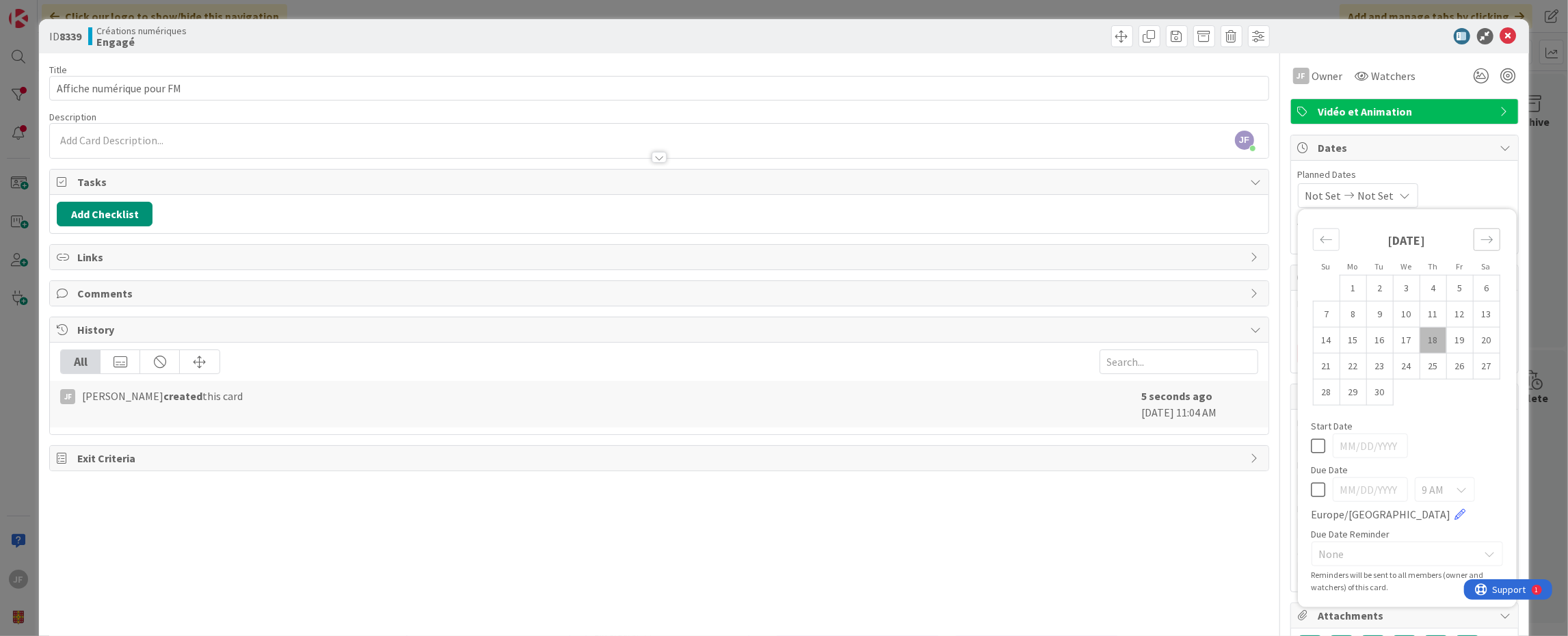
click at [1483, 233] on div "Move forward to switch to the next month." at bounding box center [1487, 239] width 27 height 22
click at [1320, 245] on div "Move backward to switch to the previous month." at bounding box center [1326, 239] width 27 height 22
click at [1480, 239] on icon "Move forward to switch to the next month." at bounding box center [1487, 240] width 13 height 13
click at [1394, 292] on td "1" at bounding box center [1406, 288] width 27 height 26
type input "[DATE]"
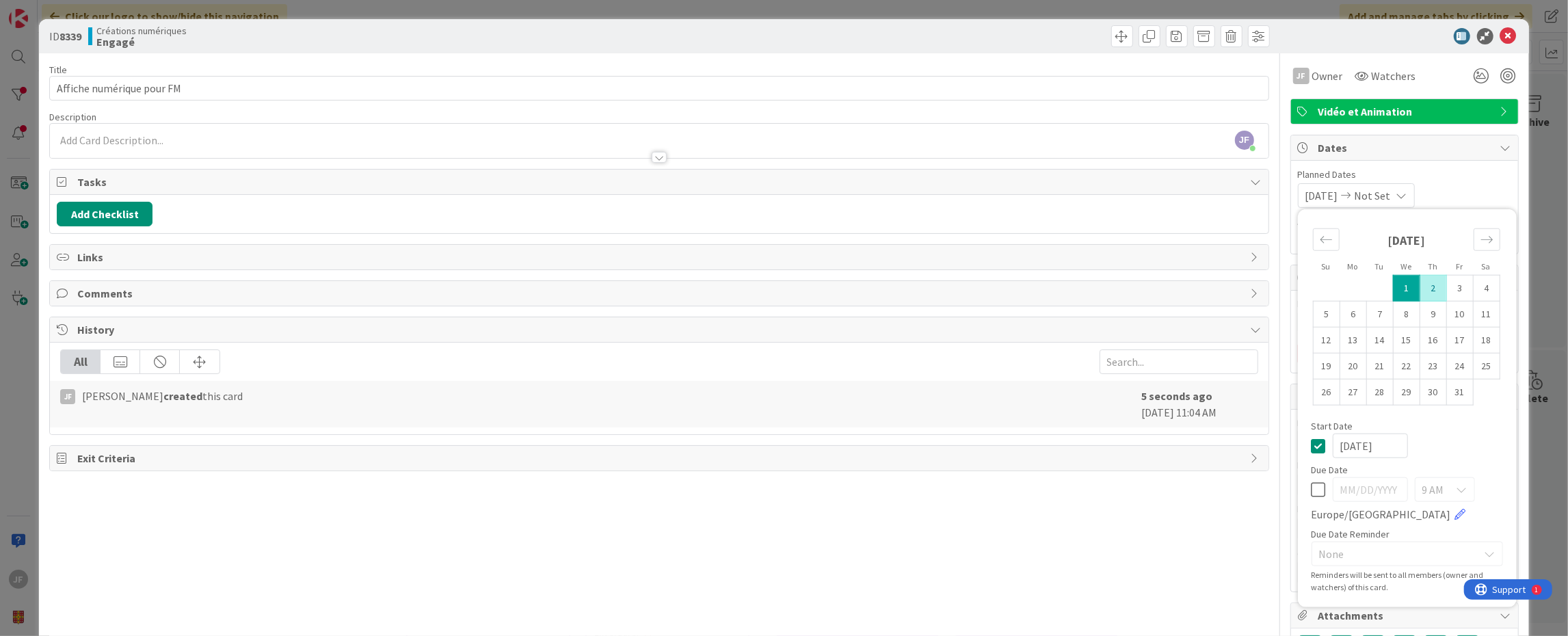
type textarea "x"
click at [1313, 231] on div "Move backward to switch to the previous month." at bounding box center [1326, 239] width 27 height 22
click at [1423, 337] on td "18" at bounding box center [1432, 340] width 27 height 26
type input "[DATE]"
type textarea "x"
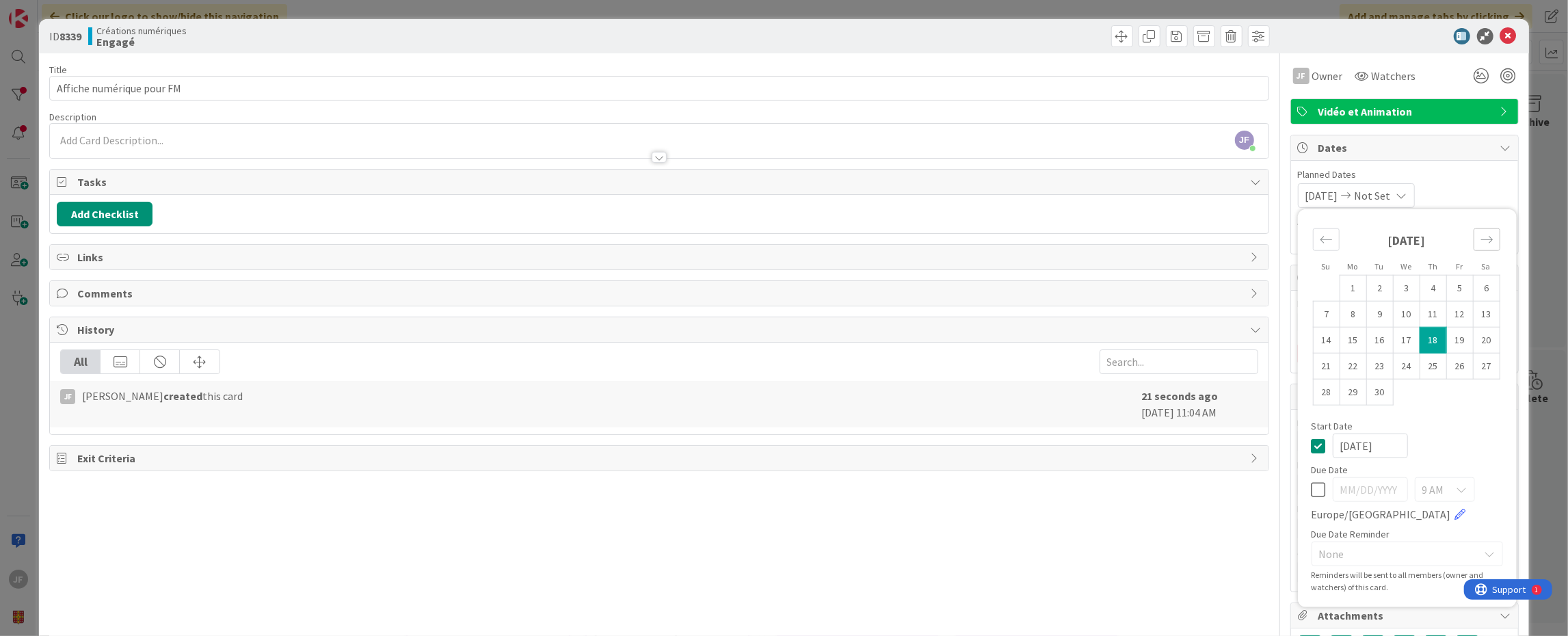
click at [1480, 236] on icon "Move forward to switch to the next month." at bounding box center [1487, 240] width 13 height 13
click at [1401, 286] on td "1" at bounding box center [1406, 288] width 27 height 26
type input "[DATE]"
type textarea "x"
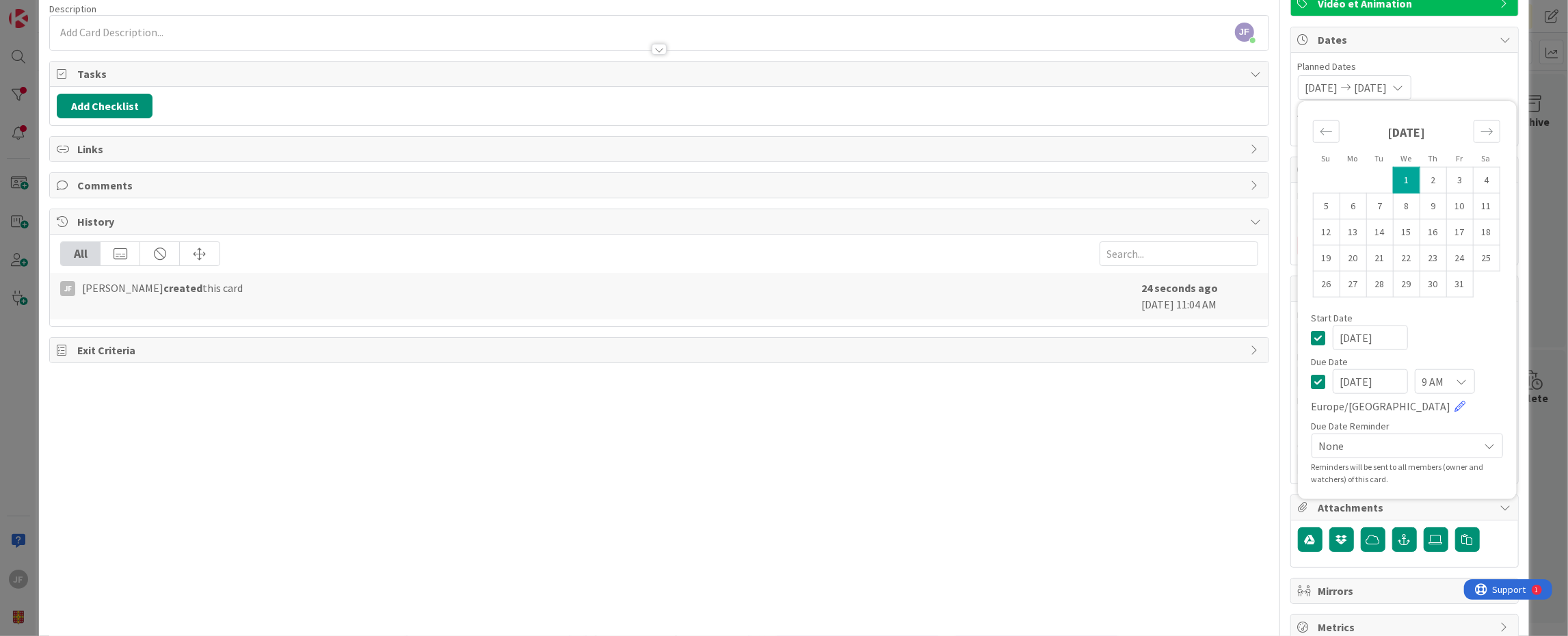
scroll to position [136, 0]
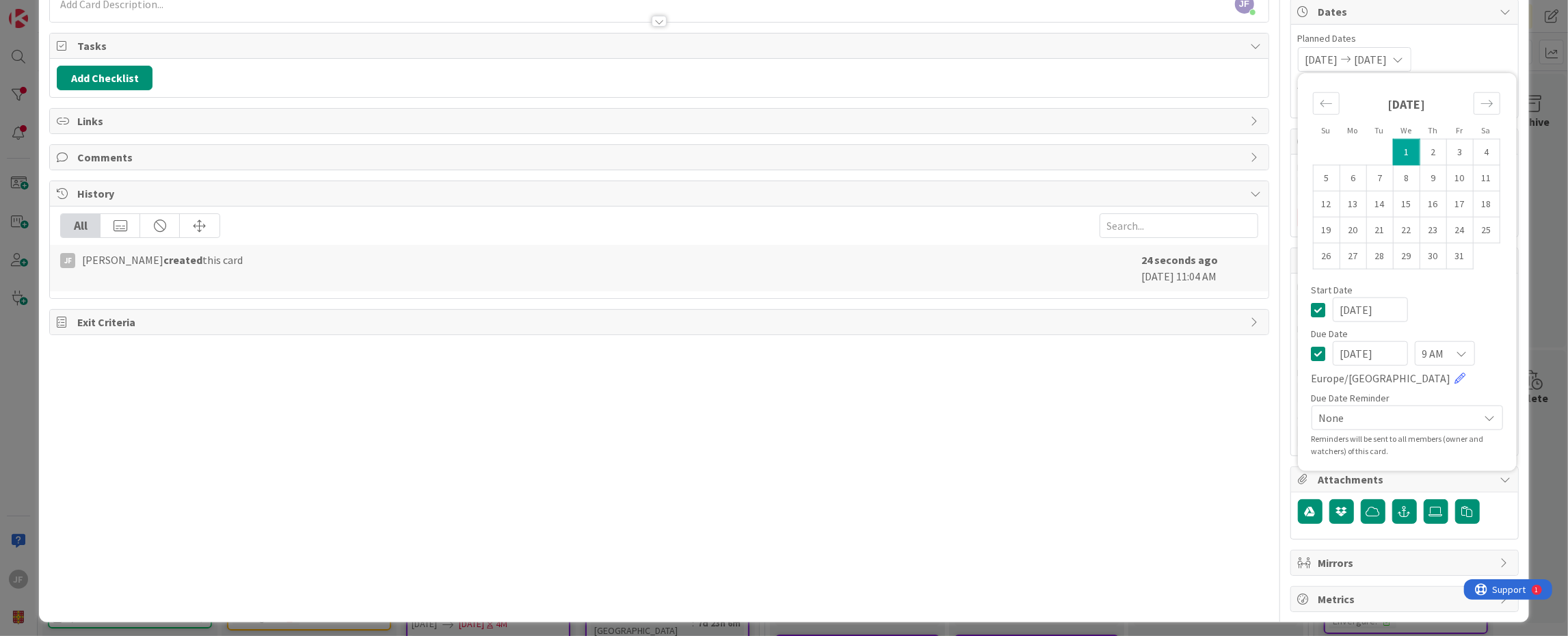
click at [1465, 57] on div "[DATE] [DATE] Su Mo Tu We Th Fr Sa [DATE] 1 2 3 4 5 6 7 8 9 10 11 12 13 14 15 1…" at bounding box center [1404, 60] width 213 height 24
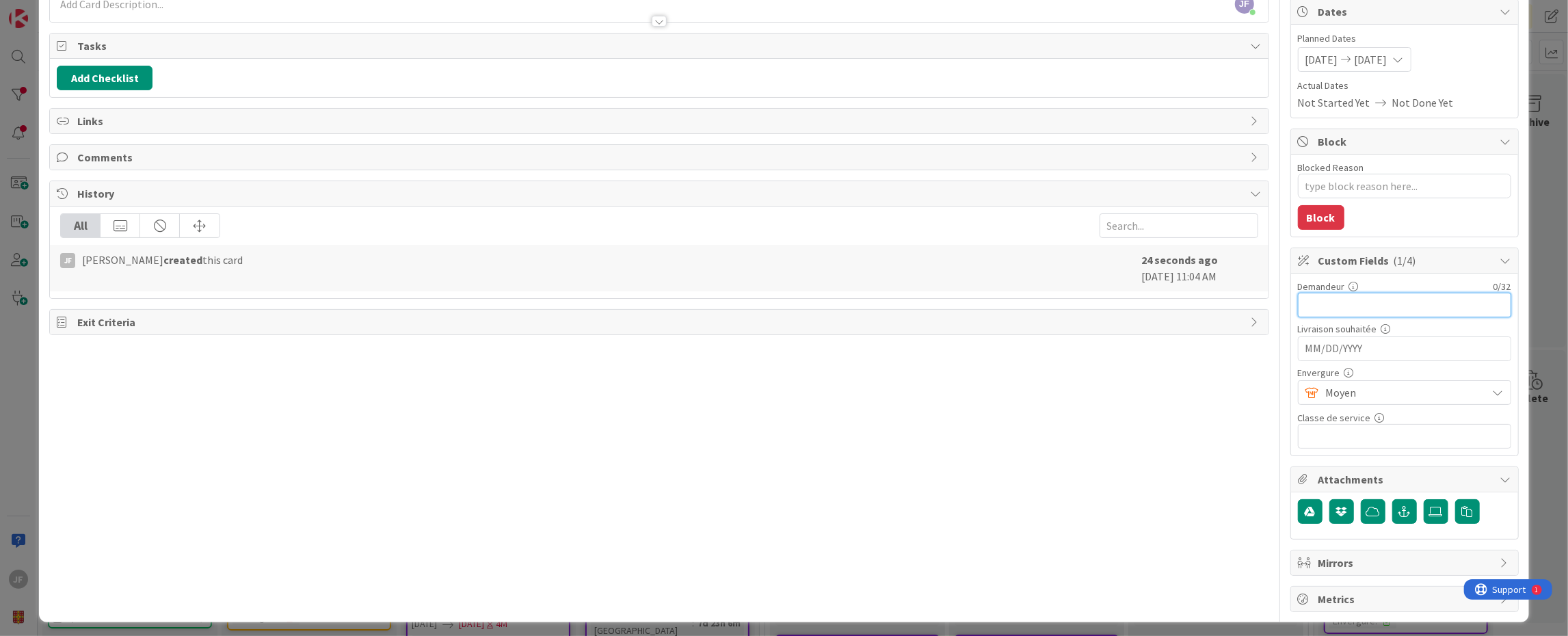
click at [1325, 308] on input "text" at bounding box center [1404, 305] width 213 height 24
type input "[PERSON_NAME]"
type textarea "x"
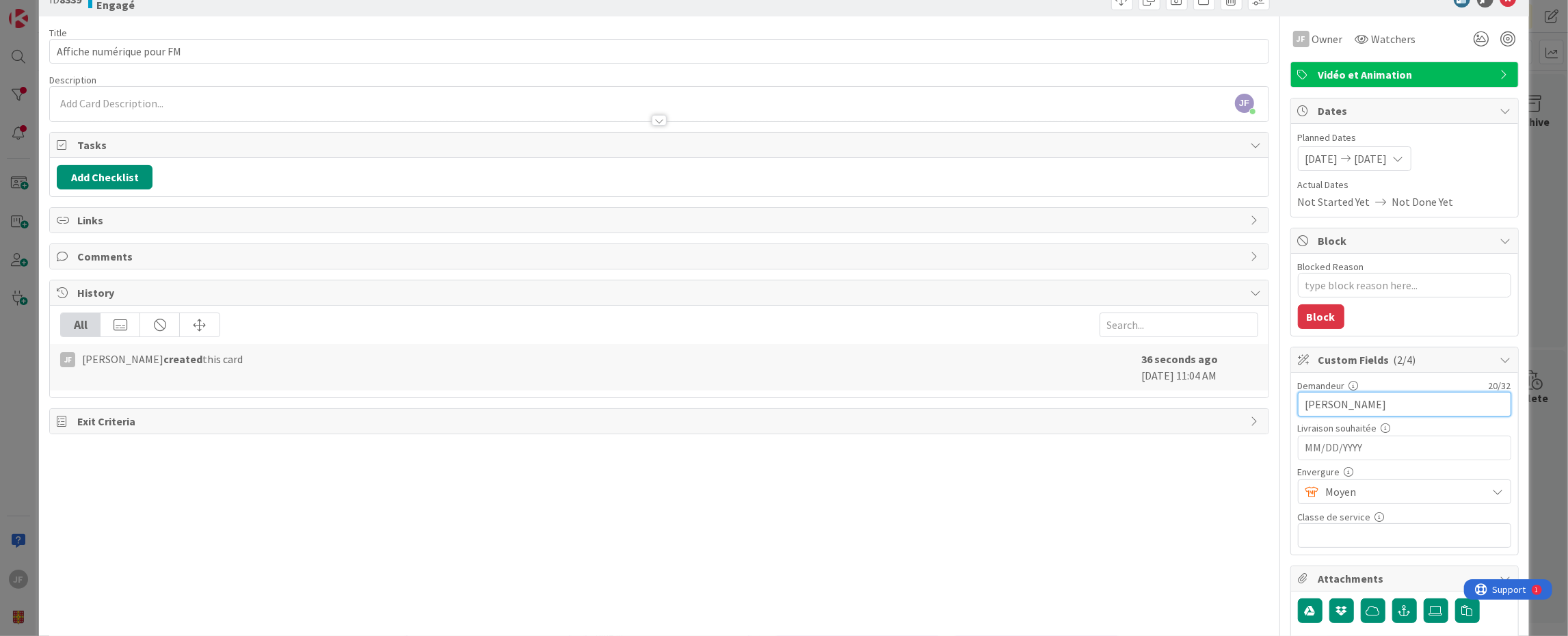
scroll to position [0, 0]
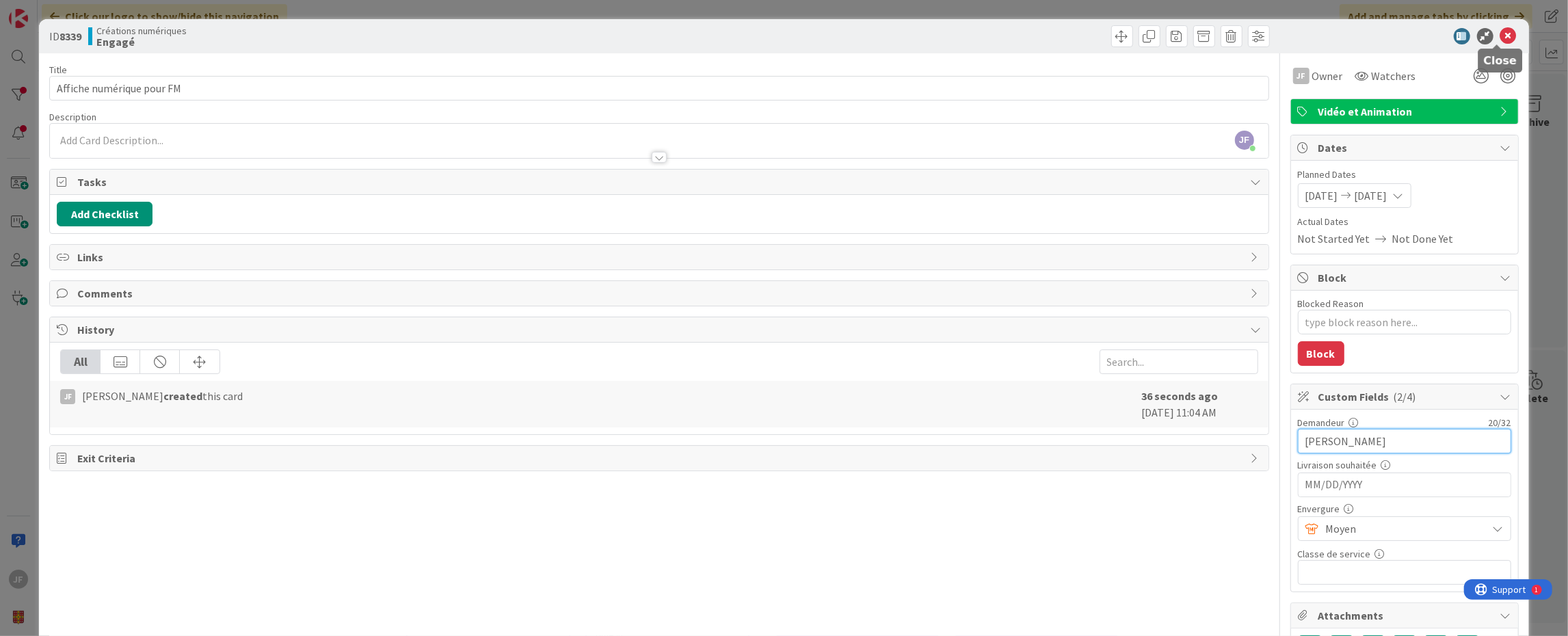
type input "[PERSON_NAME]"
click at [1501, 36] on icon at bounding box center [1508, 36] width 17 height 17
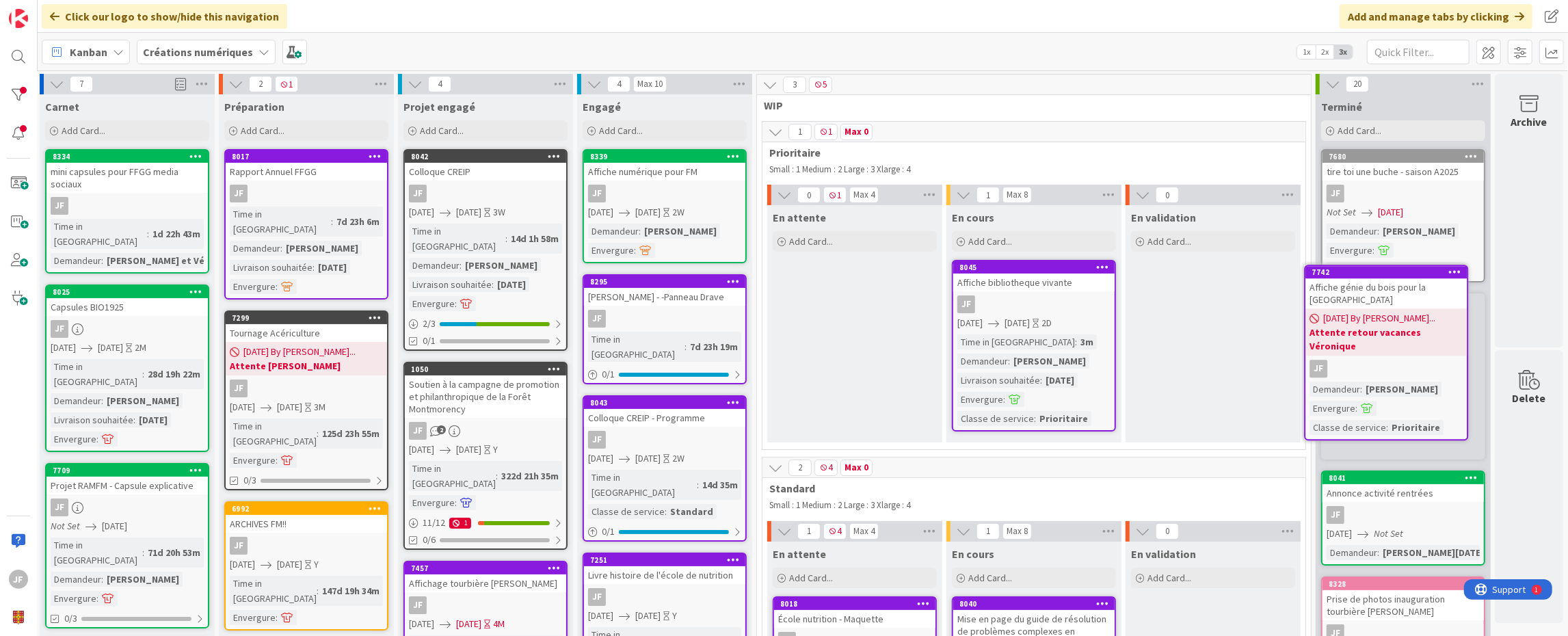
scroll to position [0, 13]
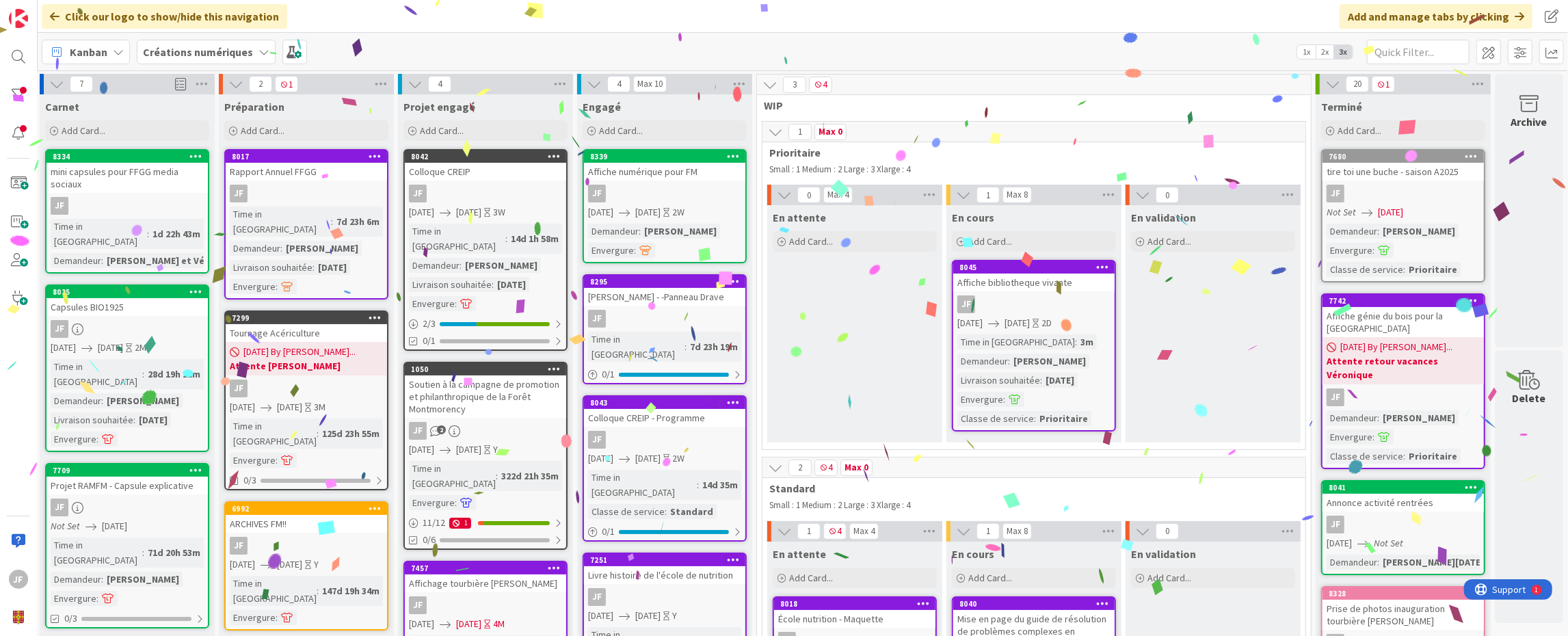
click at [1416, 354] on b "Attente retour vacances Véronique" at bounding box center [1403, 368] width 153 height 27
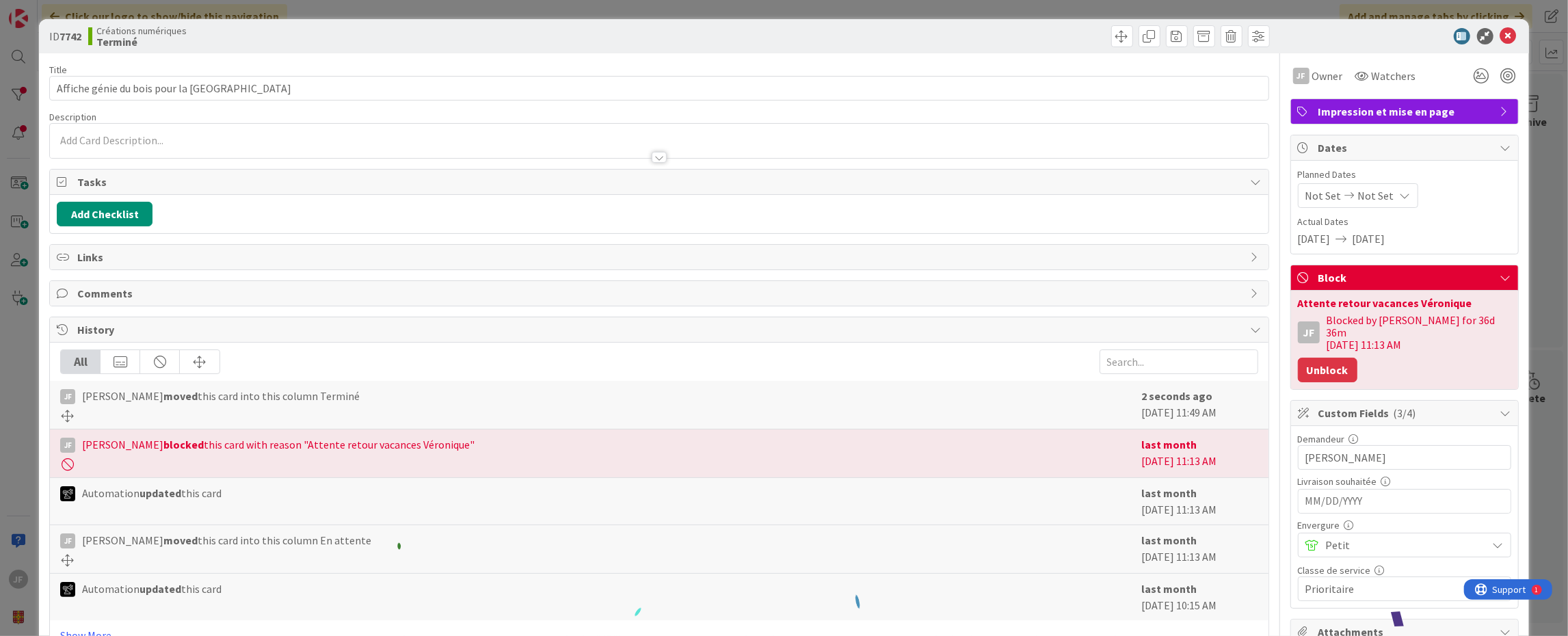
click at [1327, 357] on button "Unblock" at bounding box center [1327, 370] width 60 height 24
type textarea "x"
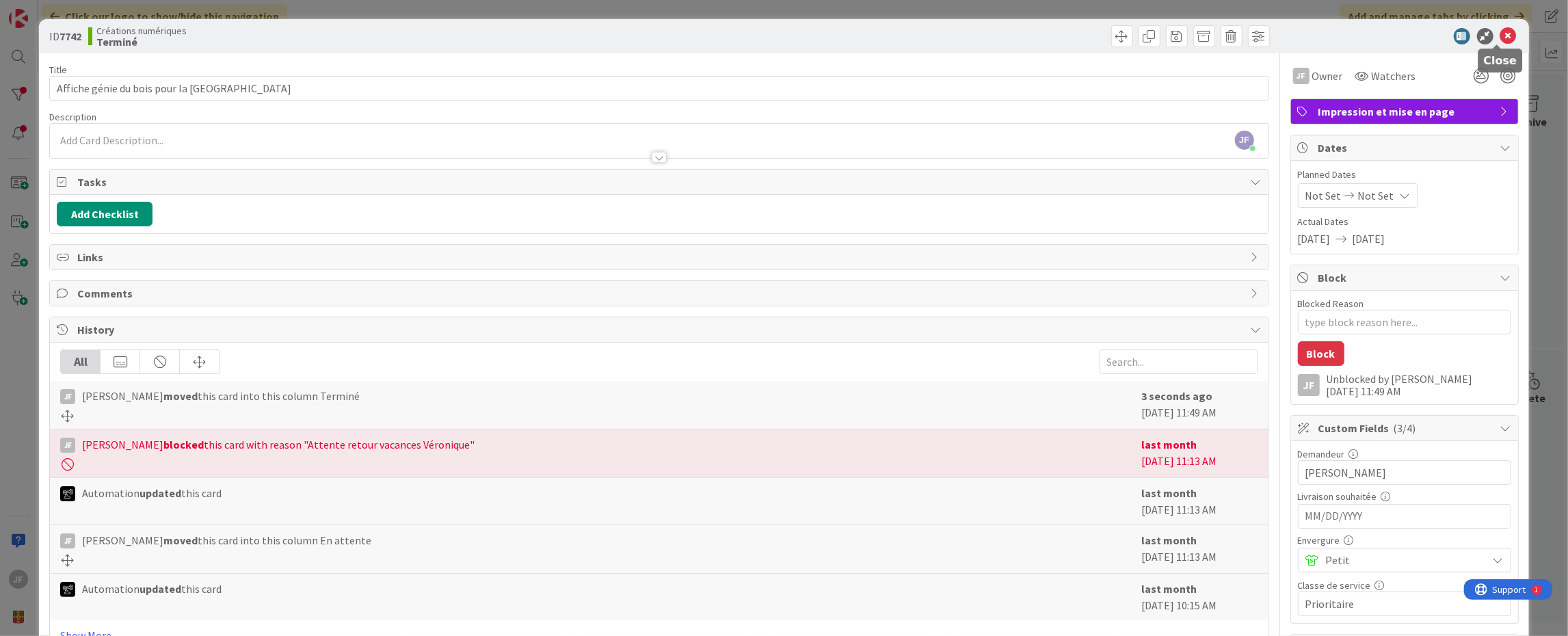
click at [1501, 34] on icon at bounding box center [1508, 36] width 17 height 17
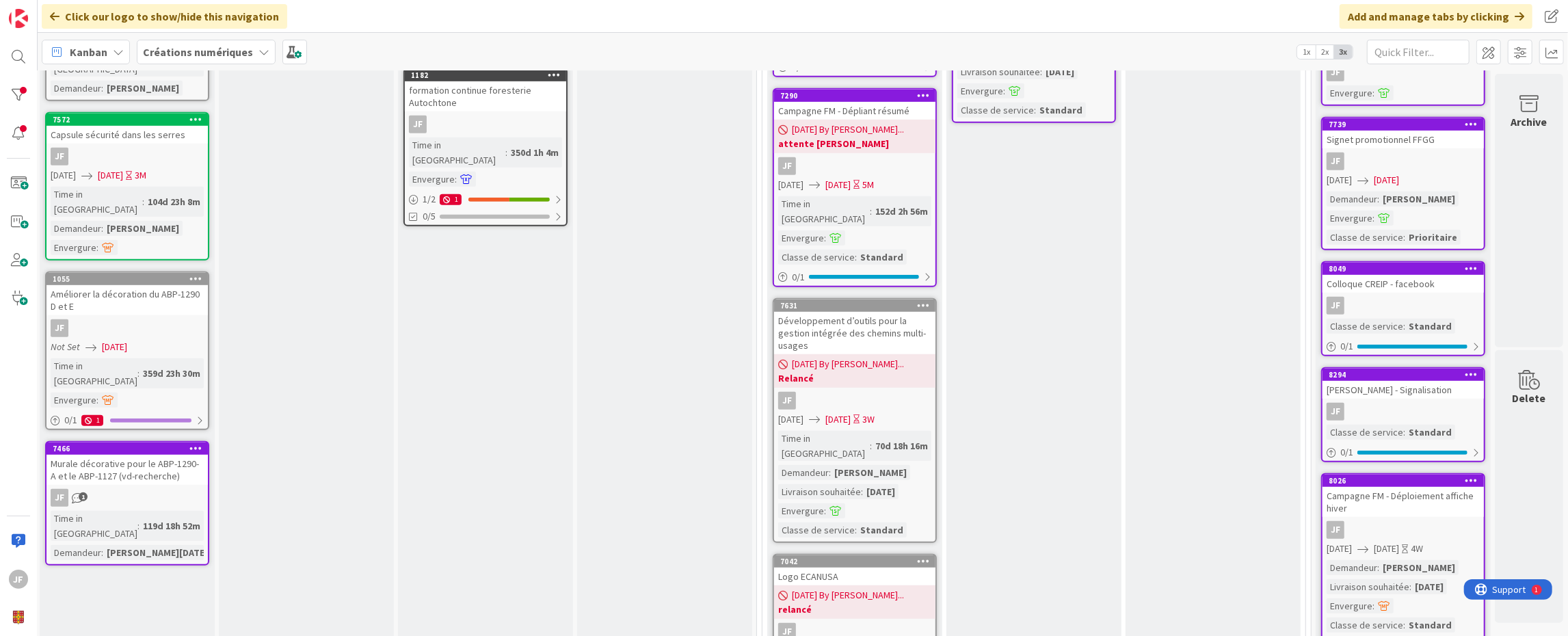
scroll to position [439, 13]
